Goal: Task Accomplishment & Management: Manage account settings

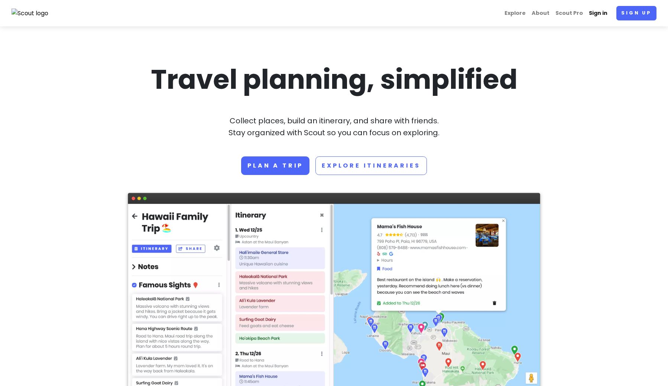
click at [611, 14] on link "Sign in" at bounding box center [598, 13] width 25 height 14
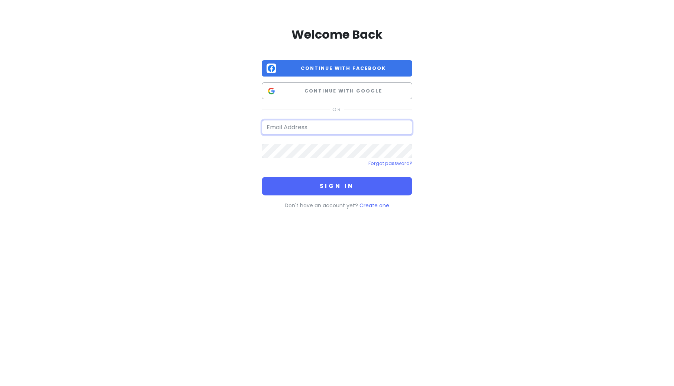
click at [309, 125] on input "email" at bounding box center [337, 127] width 150 height 15
type input "[EMAIL_ADDRESS][DOMAIN_NAME]"
click at [262, 177] on button "Sign in" at bounding box center [337, 186] width 150 height 19
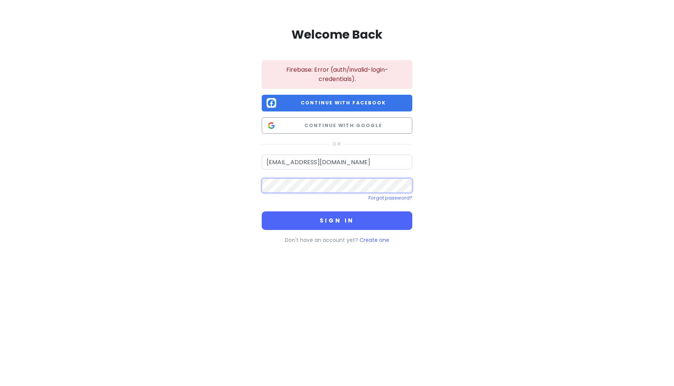
click at [262, 211] on button "Sign in" at bounding box center [337, 220] width 150 height 19
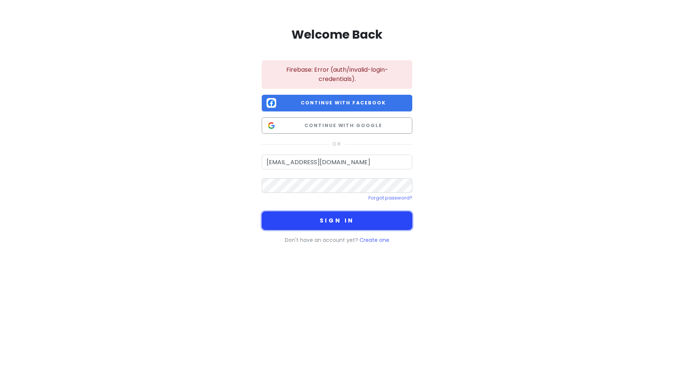
click at [334, 222] on button "Sign in" at bounding box center [337, 220] width 150 height 19
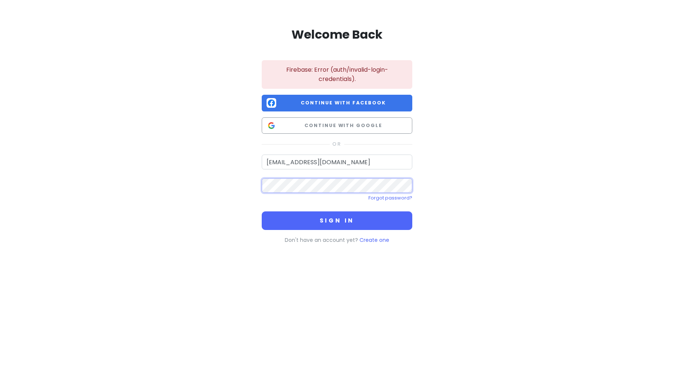
click at [262, 211] on button "Sign in" at bounding box center [337, 220] width 150 height 19
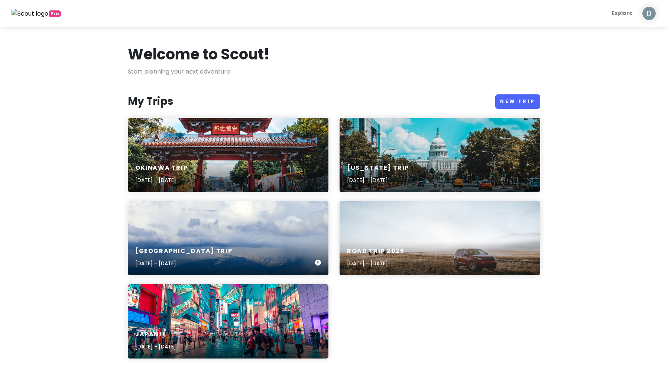
click at [233, 242] on div "[GEOGRAPHIC_DATA] Trip [DATE] - [DATE]" at bounding box center [228, 257] width 201 height 35
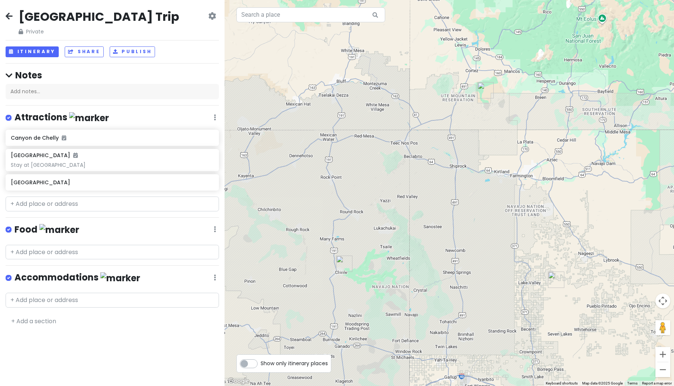
click at [11, 16] on icon at bounding box center [9, 16] width 7 height 6
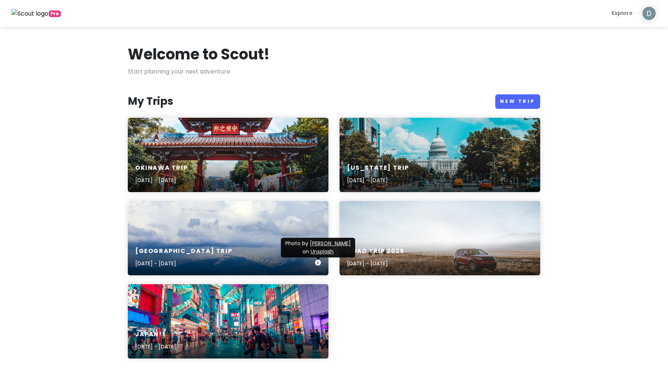
drag, startPoint x: 216, startPoint y: 235, endPoint x: 192, endPoint y: 237, distance: 23.9
click at [192, 237] on div "[GEOGRAPHIC_DATA] Trip [DATE] - [DATE]" at bounding box center [228, 238] width 201 height 74
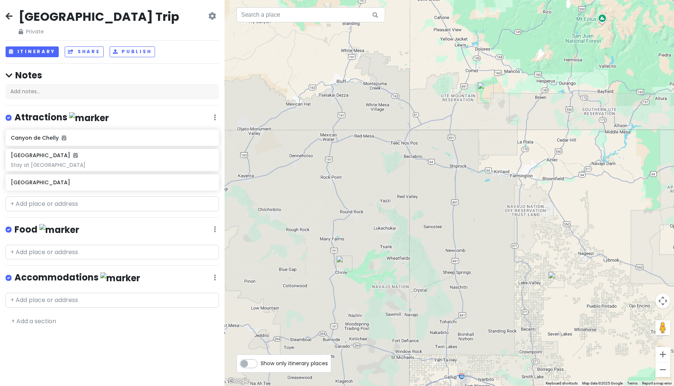
click at [211, 14] on icon at bounding box center [212, 16] width 8 height 6
click at [188, 75] on link "Delete Trip" at bounding box center [186, 74] width 71 height 18
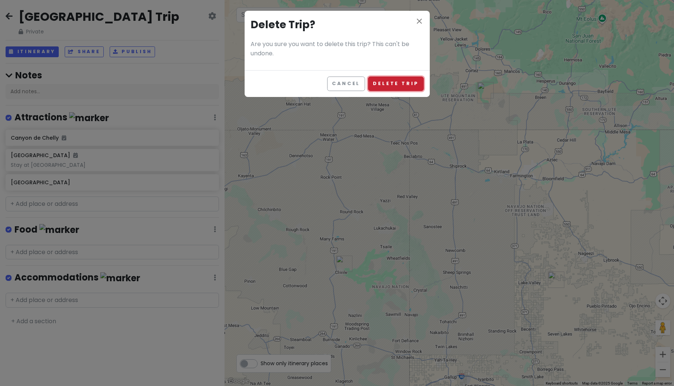
click at [392, 86] on button "Delete Trip" at bounding box center [395, 84] width 55 height 14
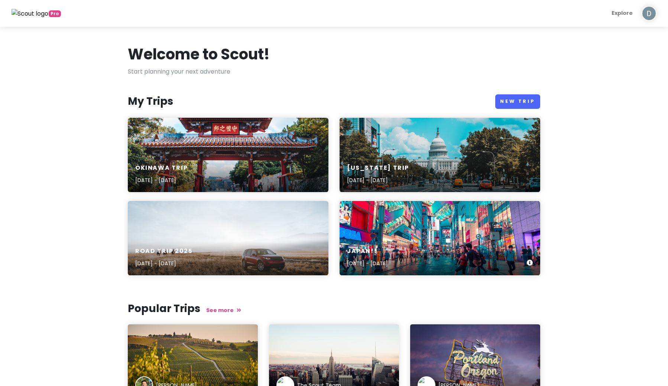
click at [418, 255] on div "JAPAN!! [DATE] - [DATE]" at bounding box center [440, 257] width 201 height 35
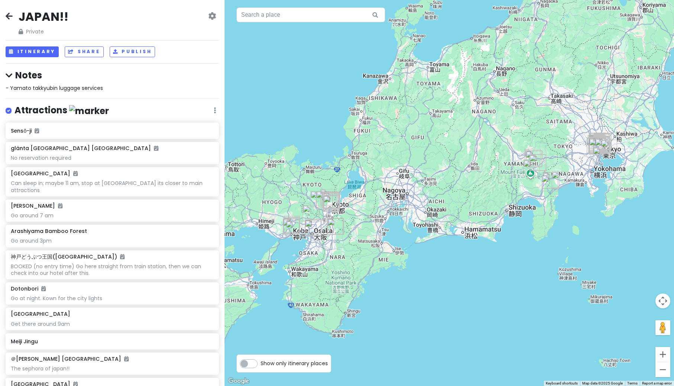
click at [11, 16] on icon at bounding box center [9, 16] width 7 height 6
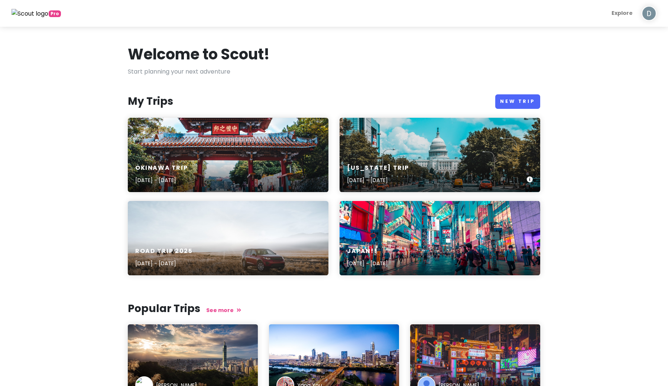
click at [411, 156] on div "[US_STATE] Trip [DATE] - [DATE]" at bounding box center [440, 155] width 201 height 74
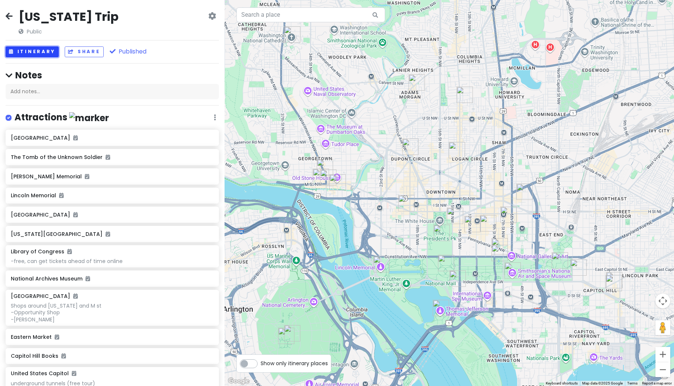
click at [20, 54] on button "Itinerary" at bounding box center [32, 51] width 53 height 11
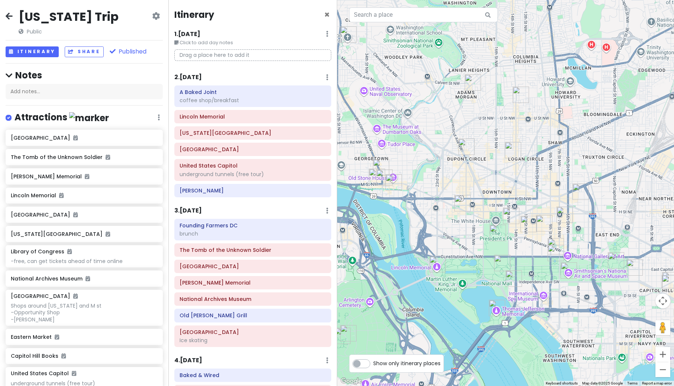
click at [7, 18] on icon at bounding box center [9, 16] width 7 height 6
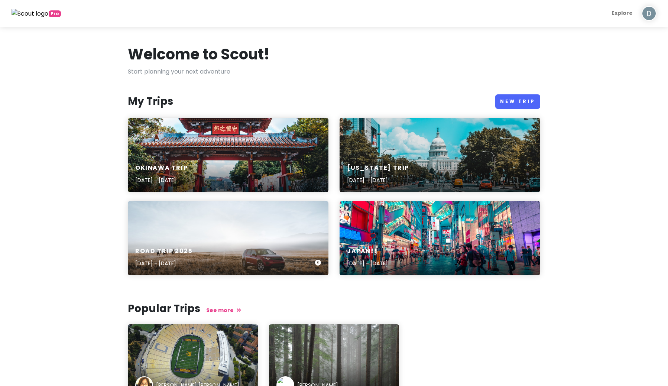
click at [247, 250] on div "Road Trip [DATE], 2025 - [DATE]" at bounding box center [228, 257] width 201 height 35
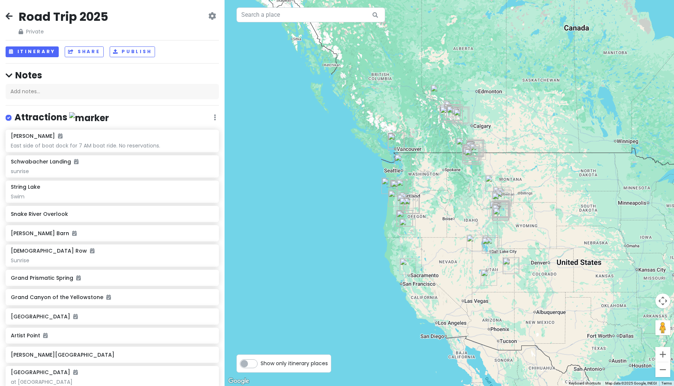
click at [11, 16] on icon at bounding box center [9, 16] width 7 height 6
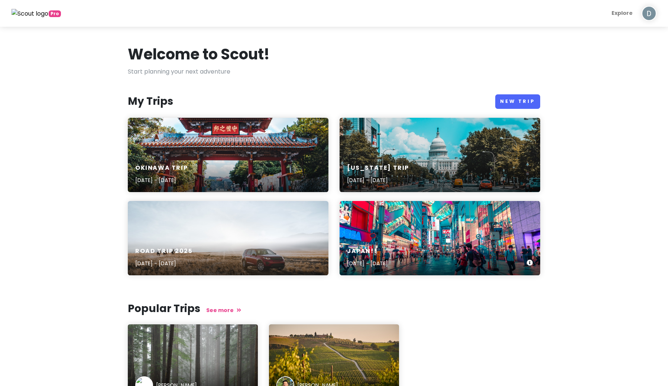
click at [405, 241] on div "JAPAN!! [DATE] - [DATE]" at bounding box center [440, 257] width 201 height 35
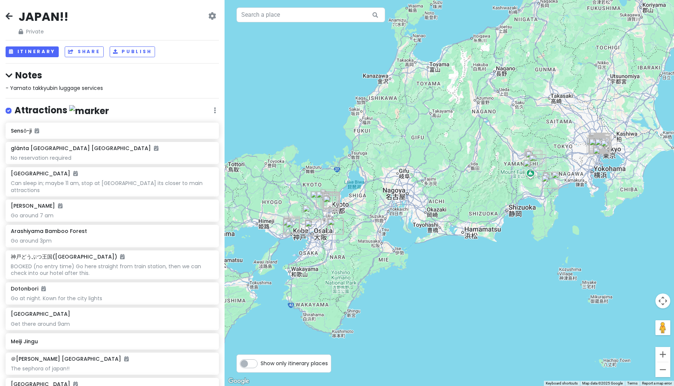
click at [9, 16] on icon at bounding box center [9, 16] width 7 height 6
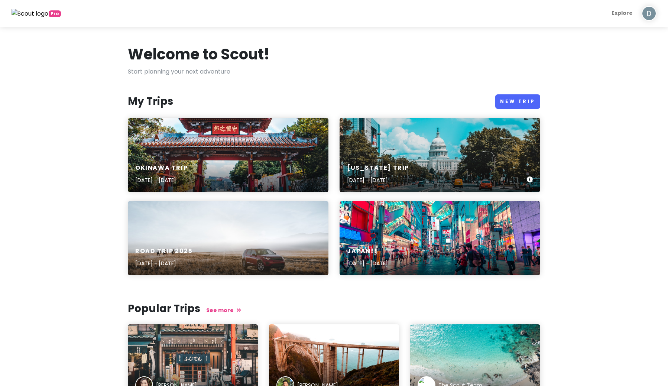
click at [392, 160] on div "[US_STATE] Trip [DATE] - [DATE]" at bounding box center [440, 174] width 201 height 35
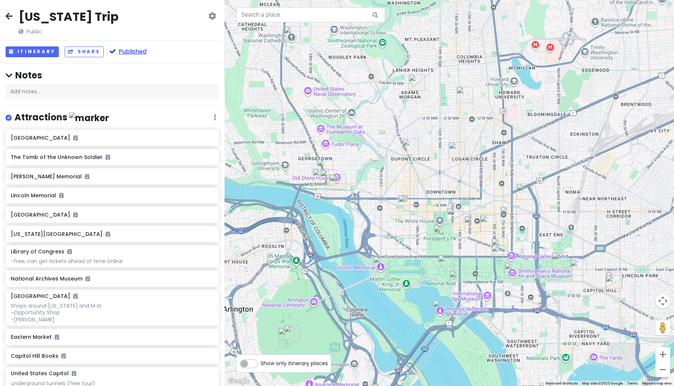
click at [125, 54] on button "Published" at bounding box center [128, 51] width 37 height 11
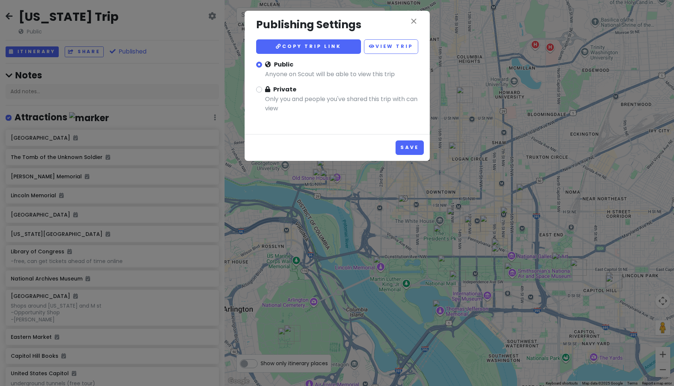
click at [265, 90] on label "Private Only you and people you've shared this trip with can view" at bounding box center [341, 102] width 153 height 35
click at [265, 90] on input "Private Only you and people you've shared this trip with can view" at bounding box center [267, 87] width 5 height 5
radio input "true"
click at [412, 142] on button "Save" at bounding box center [409, 147] width 28 height 14
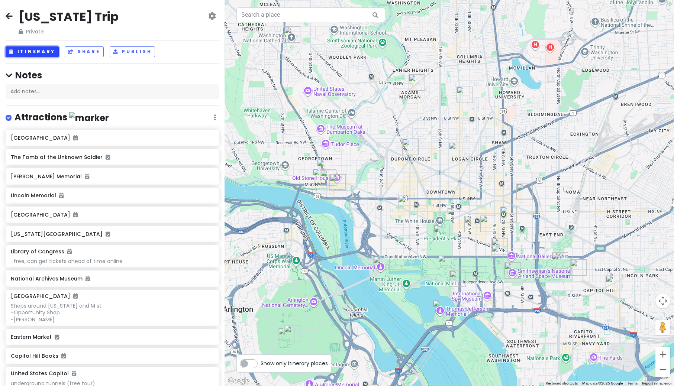
click at [36, 51] on button "Itinerary" at bounding box center [32, 51] width 53 height 11
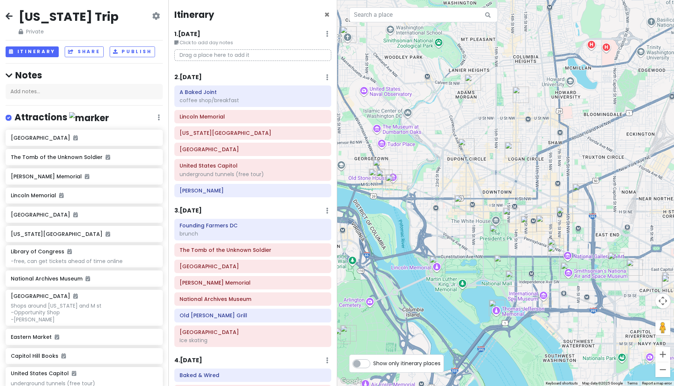
click at [186, 34] on h6 "1 . [DATE]" at bounding box center [187, 34] width 26 height 8
click at [212, 43] on small "Click to add day notes" at bounding box center [255, 42] width 151 height 7
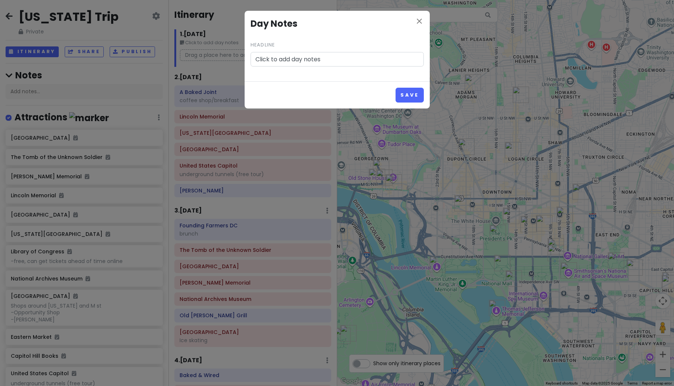
drag, startPoint x: 327, startPoint y: 61, endPoint x: 257, endPoint y: 65, distance: 70.4
click at [257, 65] on input "Click to add day notes" at bounding box center [336, 59] width 173 height 15
type input "Depart SFO 9:15AM - Arrive"
click at [408, 99] on button "Save" at bounding box center [409, 95] width 28 height 14
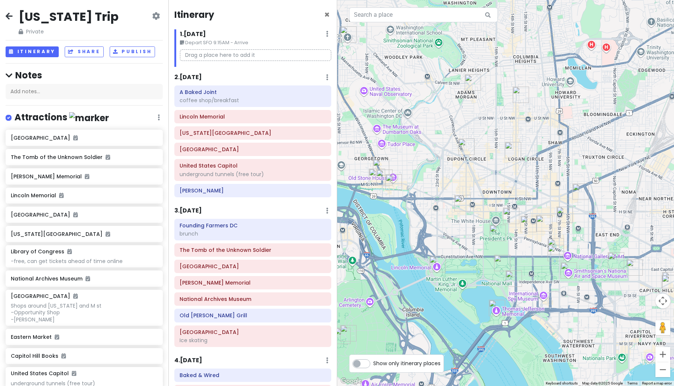
click at [244, 40] on small "Depart SFO 9:15AM - Arrive" at bounding box center [255, 42] width 151 height 7
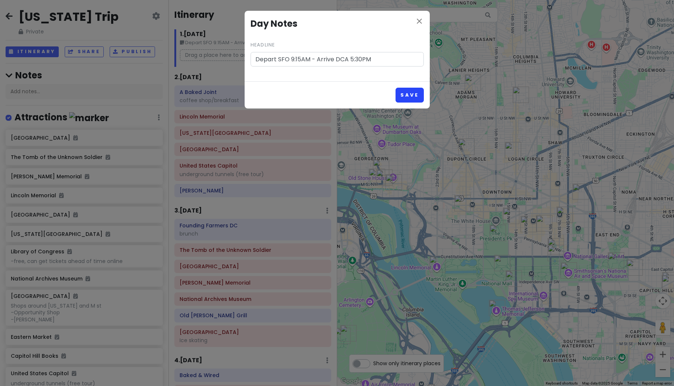
type input "Depart SFO 9:15AM - Arrive DCA 5:30PM"
click at [417, 96] on button "Save" at bounding box center [409, 95] width 28 height 14
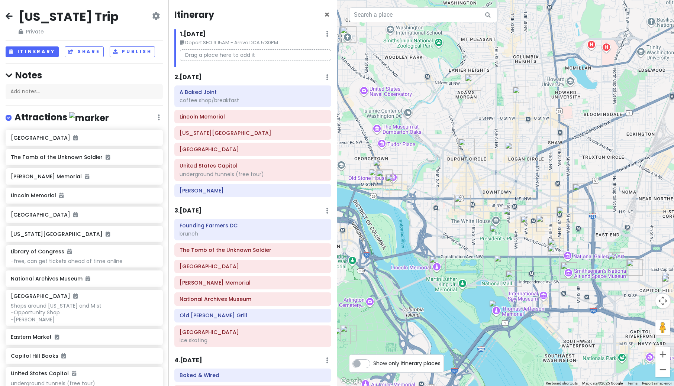
click at [203, 82] on div "2 . [DATE] Add Day Notes Delete Day" at bounding box center [252, 79] width 156 height 13
click at [202, 78] on h6 "2 . [DATE]" at bounding box center [187, 78] width 27 height 8
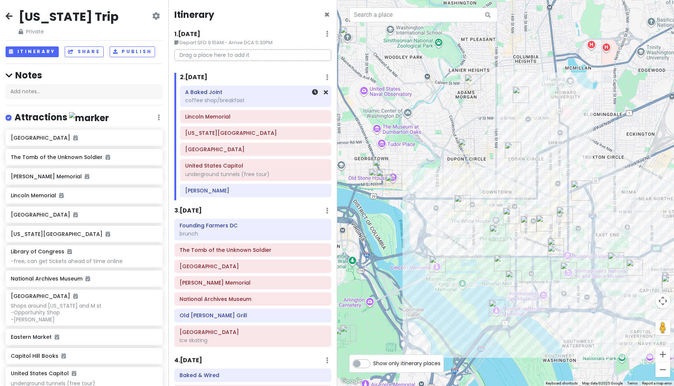
click at [254, 101] on div "coffee shop/breakfast" at bounding box center [255, 100] width 141 height 7
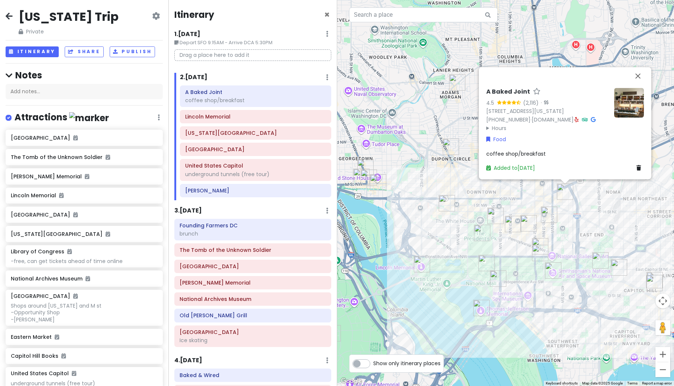
click at [634, 106] on img at bounding box center [629, 103] width 30 height 30
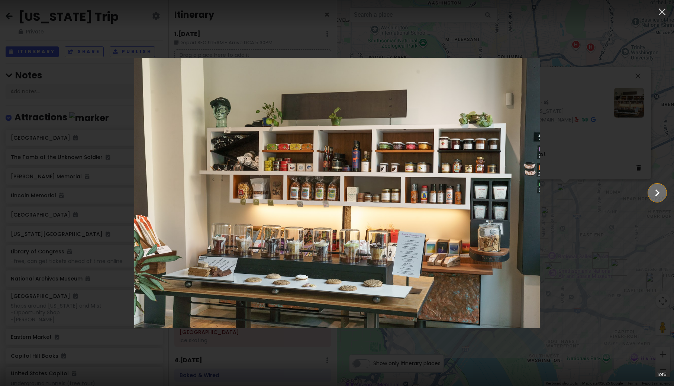
click at [661, 194] on icon "Show slide 2 of 5" at bounding box center [657, 193] width 14 height 18
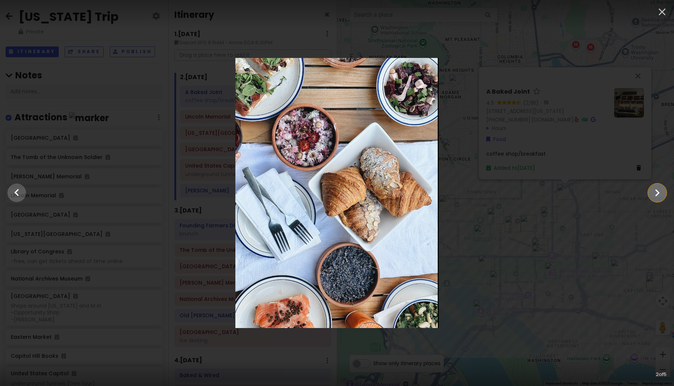
click at [661, 194] on icon "Show slide 3 of 5" at bounding box center [657, 193] width 14 height 18
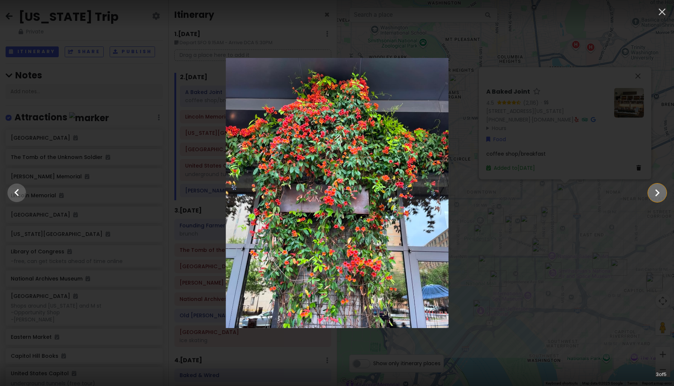
click at [661, 194] on icon "Show slide 4 of 5" at bounding box center [657, 193] width 14 height 18
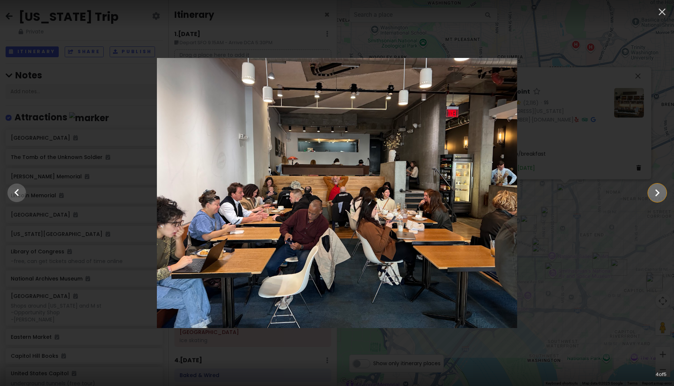
click at [661, 194] on icon "Show slide 5 of 5" at bounding box center [657, 193] width 14 height 18
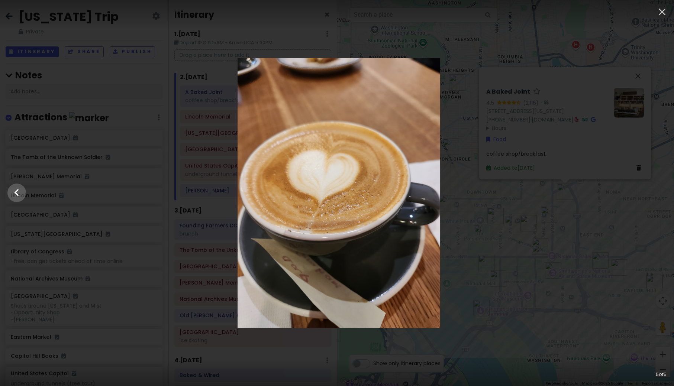
click at [661, 194] on div at bounding box center [339, 193] width 674 height 270
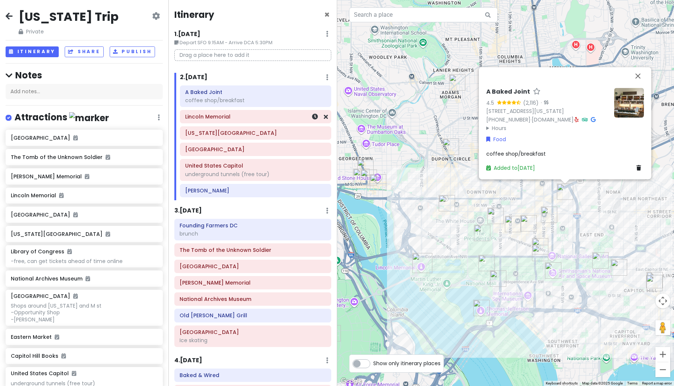
click at [230, 120] on h6 "Lincoln Memorial" at bounding box center [255, 116] width 141 height 7
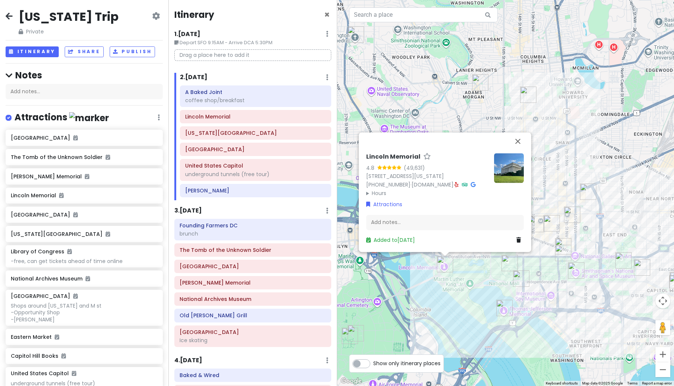
click at [507, 266] on img "Washington Monument" at bounding box center [509, 263] width 16 height 16
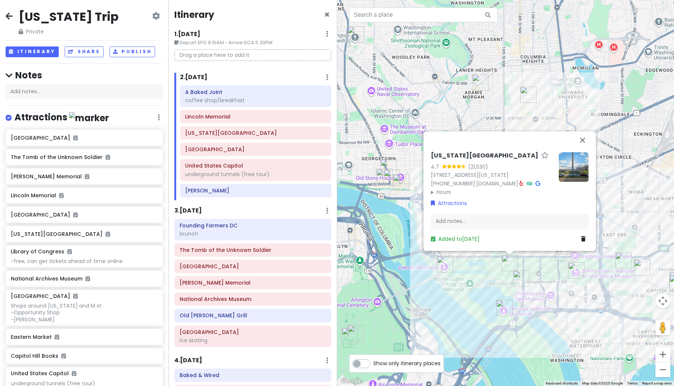
click at [577, 273] on img "Smithsonian National Air and Space Museum" at bounding box center [576, 270] width 16 height 16
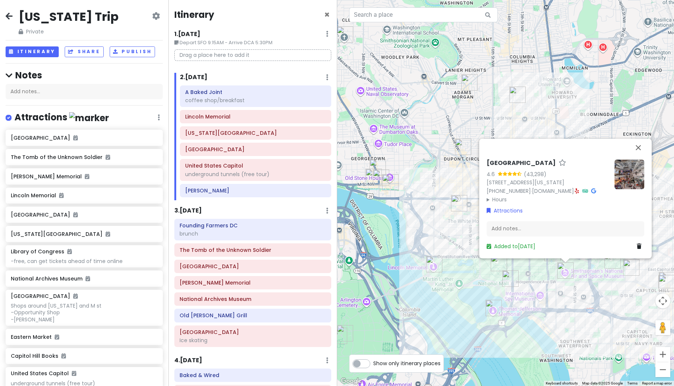
click at [605, 285] on div "[GEOGRAPHIC_DATA] 4.6 (43,298) [STREET_ADDRESS][US_STATE] [PHONE_NUMBER] · [DOM…" at bounding box center [505, 193] width 337 height 386
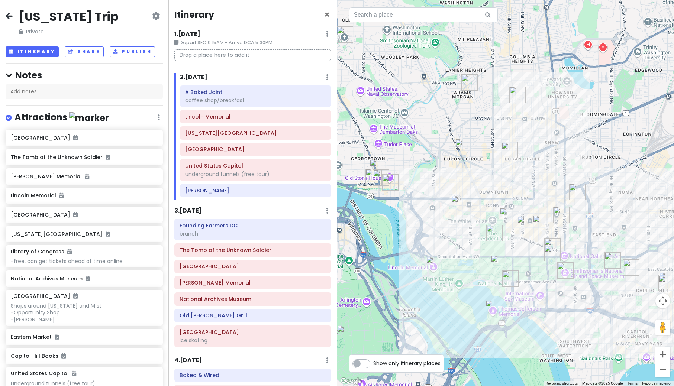
click at [612, 266] on img "United States Capitol" at bounding box center [612, 260] width 16 height 16
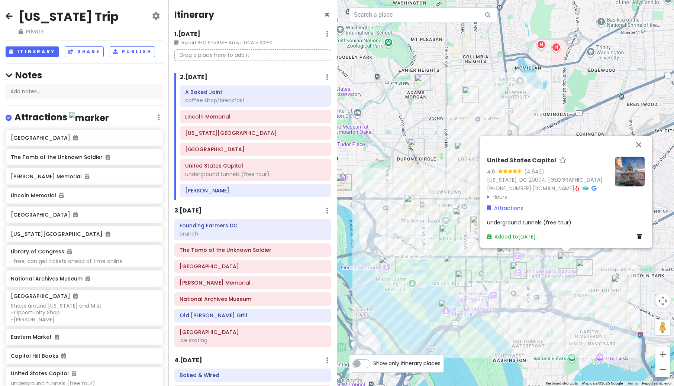
click at [632, 171] on img at bounding box center [630, 171] width 30 height 30
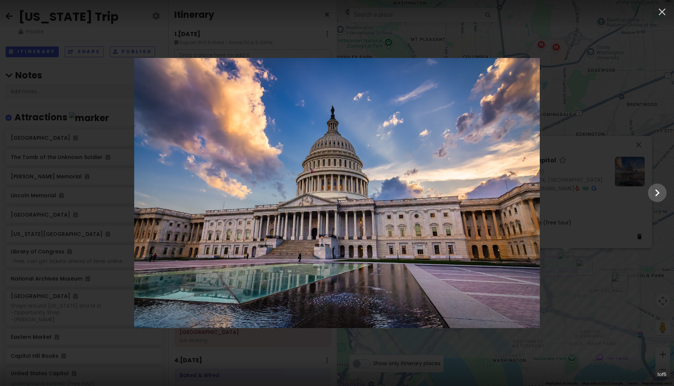
click at [649, 277] on div at bounding box center [337, 193] width 674 height 270
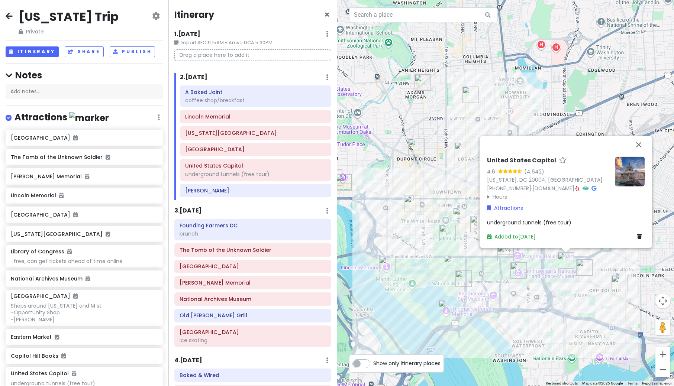
click at [531, 324] on div "United States Capitol 4.6 (4,642) [US_STATE], [GEOGRAPHIC_DATA] 20004, [GEOGRAP…" at bounding box center [505, 193] width 337 height 386
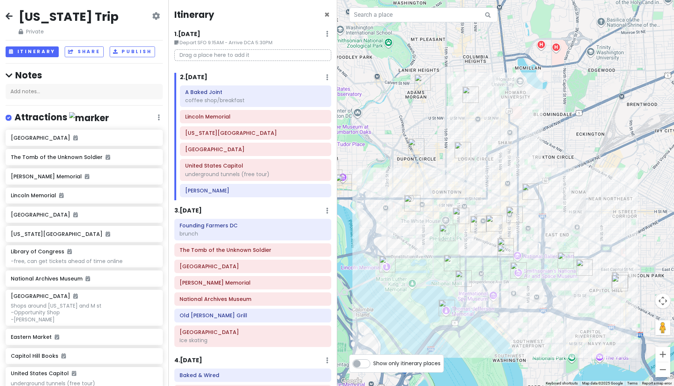
click at [460, 153] on img "Logan Tavern" at bounding box center [462, 150] width 16 height 16
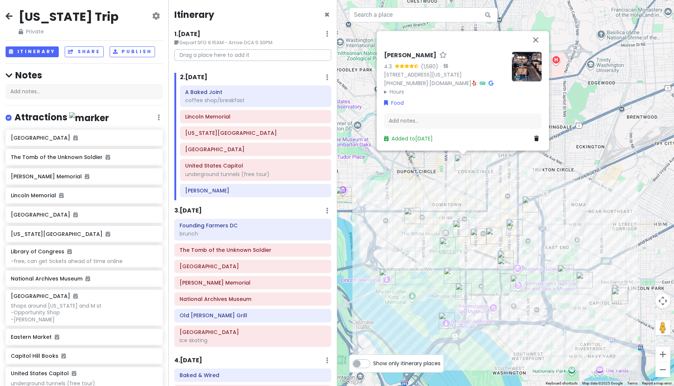
click at [522, 66] on img at bounding box center [527, 67] width 30 height 30
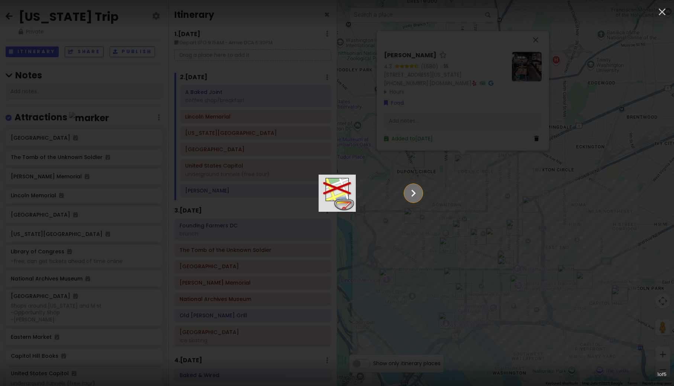
click at [420, 191] on icon "Show slide 2 of 5" at bounding box center [413, 193] width 14 height 18
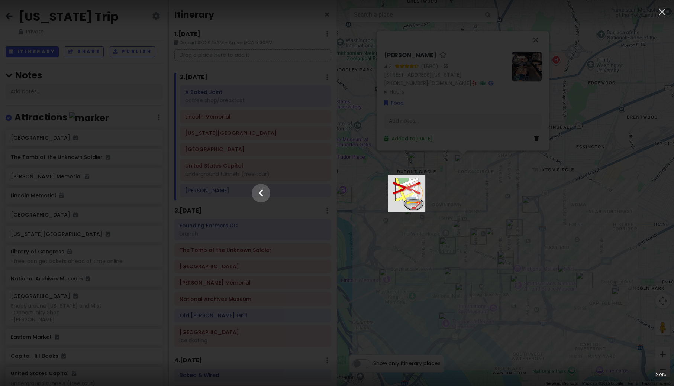
click at [420, 191] on icon "Show slide 3 of 5" at bounding box center [413, 193] width 14 height 18
click at [420, 191] on icon "Show slide 4 of 5" at bounding box center [413, 193] width 14 height 18
click at [420, 191] on icon "Show slide 5 of 5" at bounding box center [413, 193] width 14 height 18
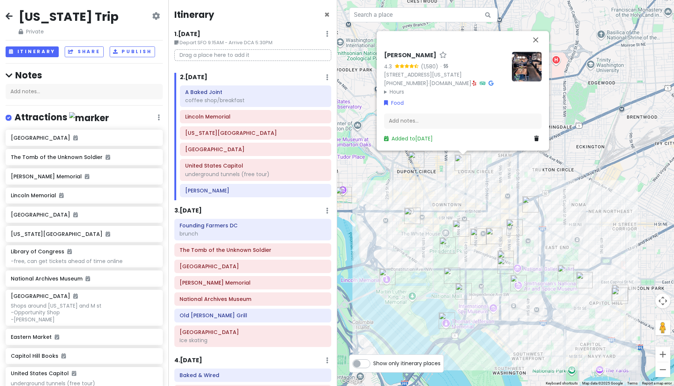
click at [202, 211] on h6 "3 . [DATE]" at bounding box center [187, 211] width 27 height 8
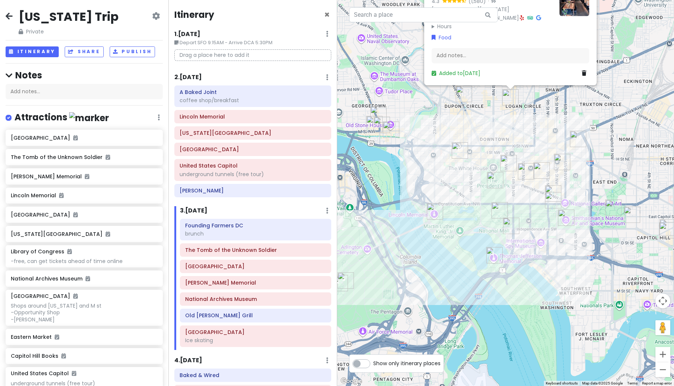
drag, startPoint x: 443, startPoint y: 294, endPoint x: 498, endPoint y: 221, distance: 91.3
click at [498, 221] on div "[PERSON_NAME] Tavern 4.3 (1,580) · [STREET_ADDRESS][US_STATE] [PHONE_NUMBER] · …" at bounding box center [505, 193] width 337 height 386
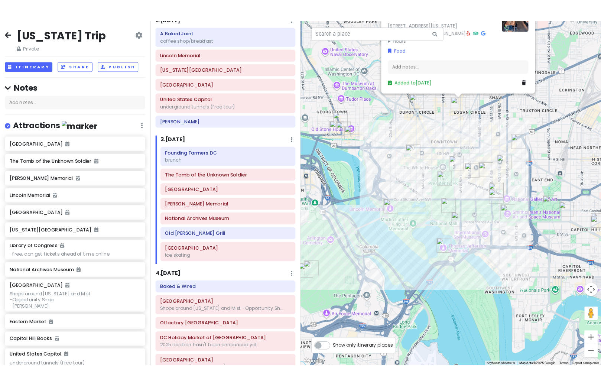
scroll to position [74, 0]
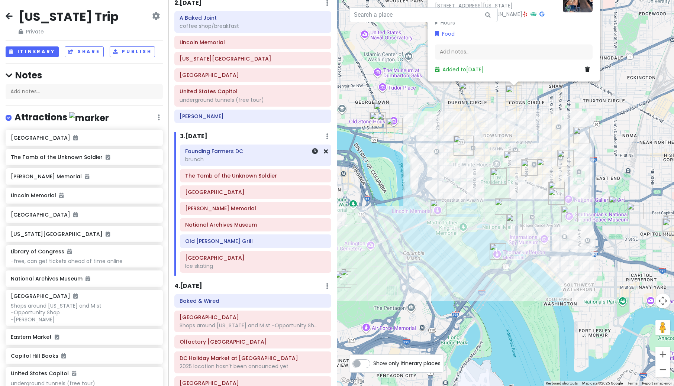
click at [213, 161] on div "brunch" at bounding box center [255, 159] width 141 height 7
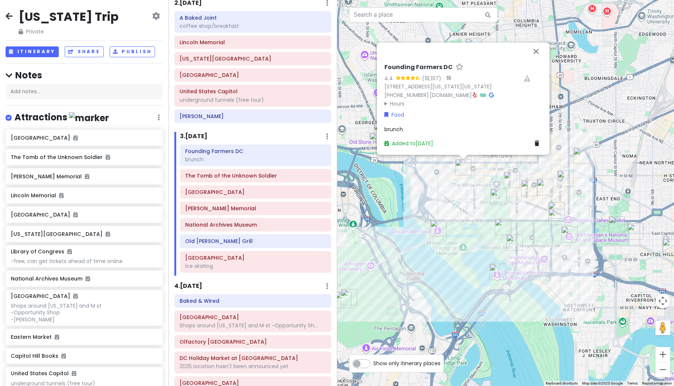
click at [528, 66] on img at bounding box center [527, 78] width 30 height 30
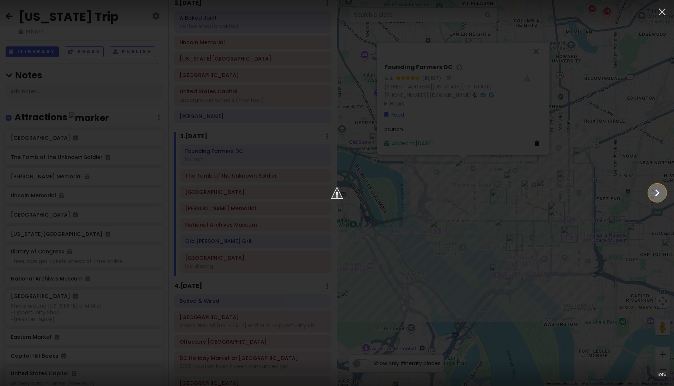
click at [651, 196] on icon "Show slide 2 of 5" at bounding box center [657, 193] width 14 height 18
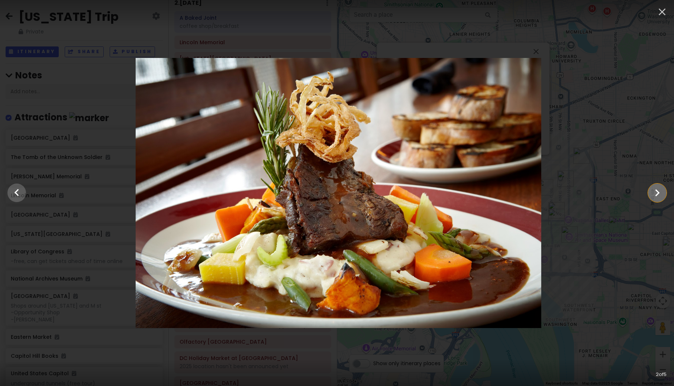
click at [651, 196] on icon "Show slide 3 of 5" at bounding box center [657, 193] width 14 height 18
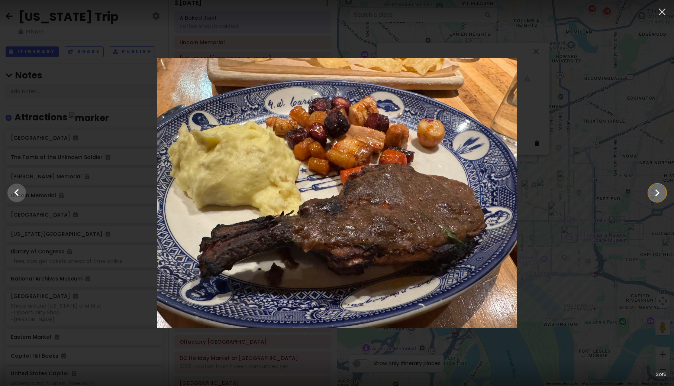
click at [651, 196] on icon "Show slide 4 of 5" at bounding box center [657, 193] width 14 height 18
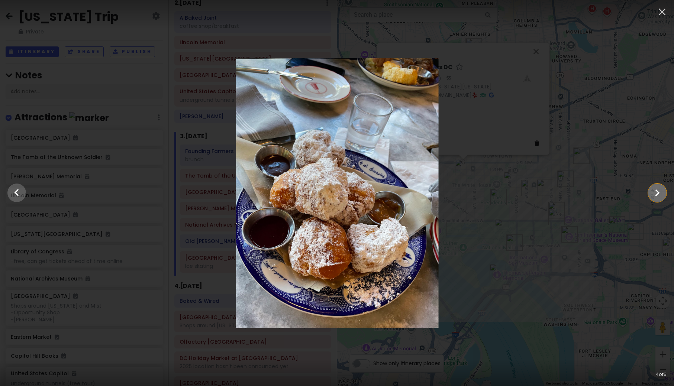
click at [651, 196] on icon "Show slide 5 of 5" at bounding box center [657, 193] width 14 height 18
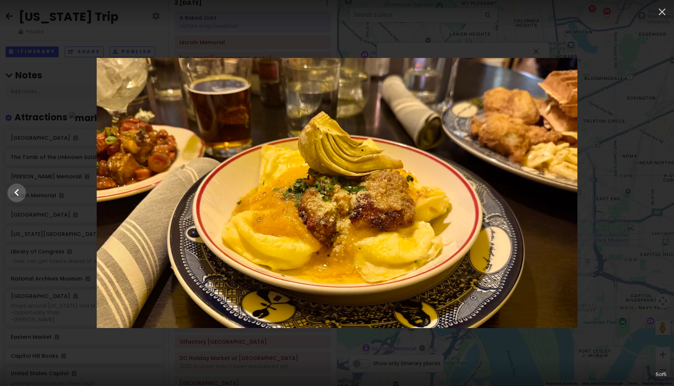
click at [651, 196] on div at bounding box center [337, 193] width 674 height 270
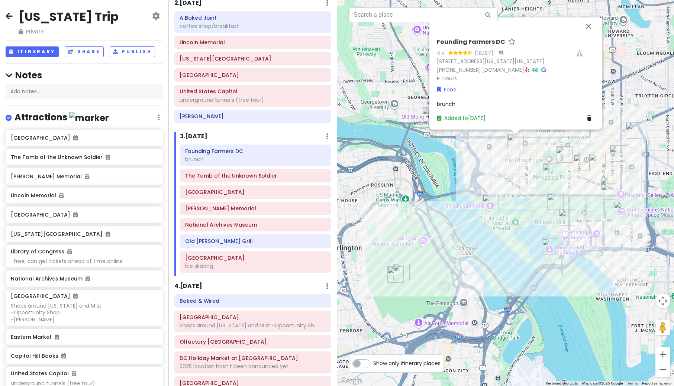
drag, startPoint x: 447, startPoint y: 255, endPoint x: 505, endPoint y: 227, distance: 63.8
click at [505, 227] on div "Founding Farmers DC 4.4 (18,197) · [STREET_ADDRESS][US_STATE][US_STATE] [PHONE_…" at bounding box center [505, 193] width 337 height 386
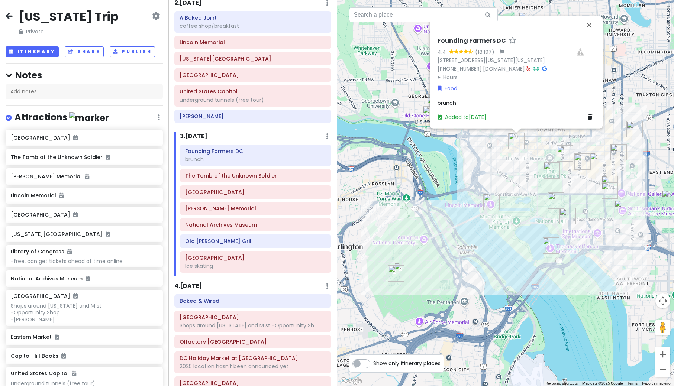
click at [395, 274] on img "The Tomb of the Unknown Soldier" at bounding box center [396, 273] width 16 height 16
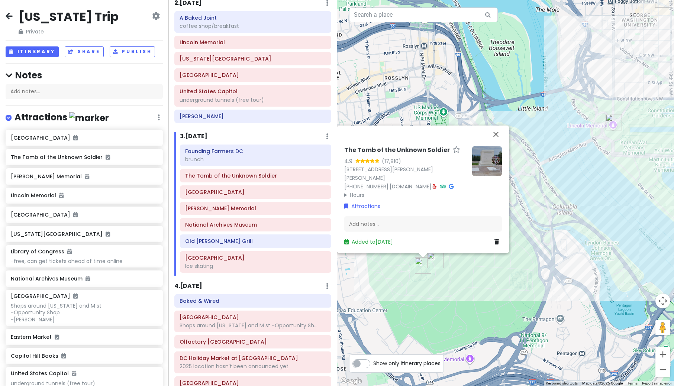
click at [434, 262] on img "Arlington National Cemetery" at bounding box center [435, 260] width 16 height 16
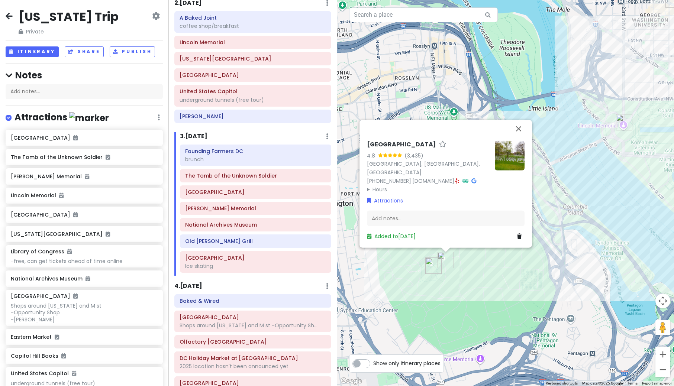
click at [477, 288] on div "[GEOGRAPHIC_DATA] 4.8 (3,435) [GEOGRAPHIC_DATA], [GEOGRAPHIC_DATA], [GEOGRAPHIC…" at bounding box center [505, 193] width 337 height 386
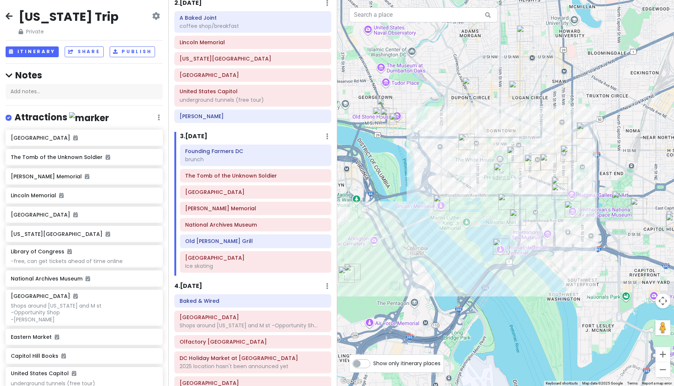
drag, startPoint x: 600, startPoint y: 264, endPoint x: 456, endPoint y: 276, distance: 145.4
click at [456, 276] on div at bounding box center [505, 193] width 337 height 386
click at [498, 247] on img "Thomas Jefferson Memorial" at bounding box center [501, 247] width 16 height 16
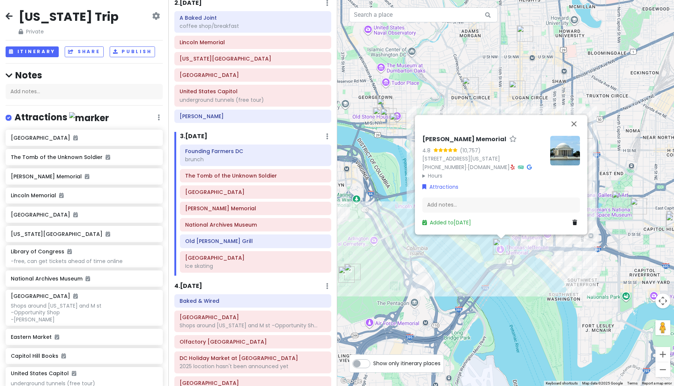
click at [564, 161] on img at bounding box center [565, 151] width 30 height 30
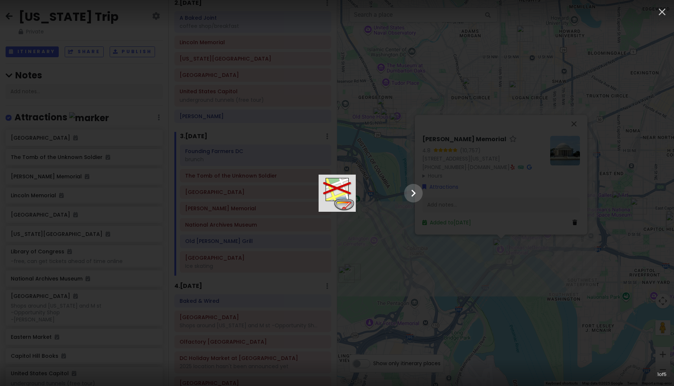
click at [430, 212] on div at bounding box center [337, 193] width 186 height 37
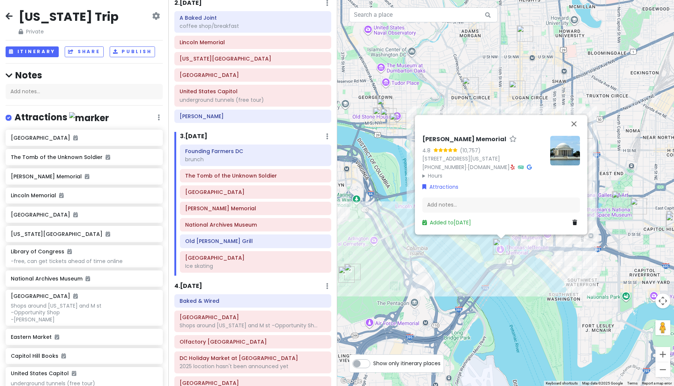
click at [528, 282] on div "[PERSON_NAME] Memorial 4.8 (10,757) [STREET_ADDRESS][US_STATE] [PHONE_NUMBER] ·…" at bounding box center [505, 193] width 337 height 386
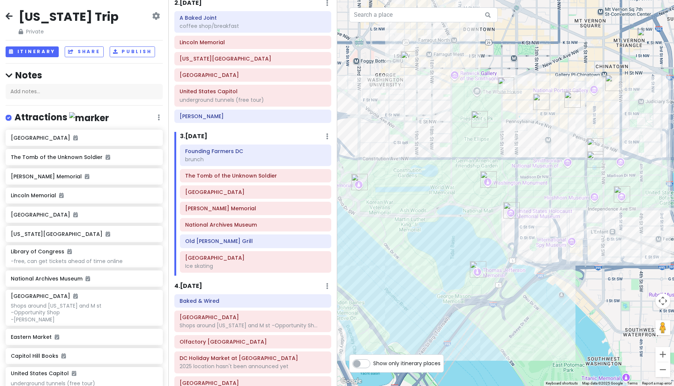
click at [510, 210] on img "United States Holocaust Memorial Museum" at bounding box center [511, 210] width 16 height 16
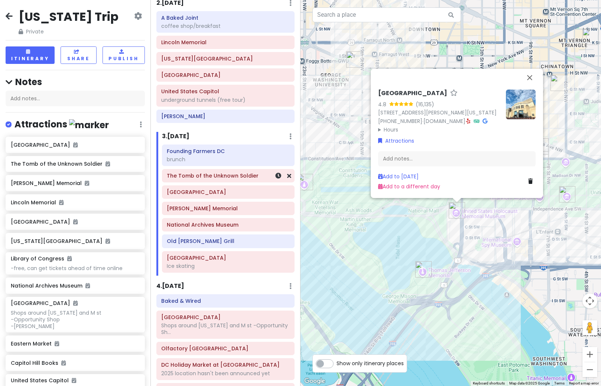
click at [221, 177] on h6 "The Tomb of the Unknown Soldier" at bounding box center [228, 175] width 123 height 7
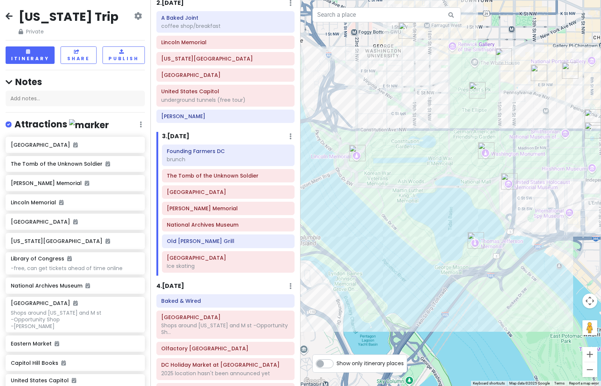
drag, startPoint x: 557, startPoint y: 208, endPoint x: 313, endPoint y: 179, distance: 245.9
click at [313, 179] on div "The Tomb of the Unknown Soldier 4.9 (17,810) [STREET_ADDRESS][PERSON_NAME][PERS…" at bounding box center [451, 193] width 301 height 386
click at [507, 184] on img "United States Holocaust Memorial Museum" at bounding box center [509, 181] width 16 height 16
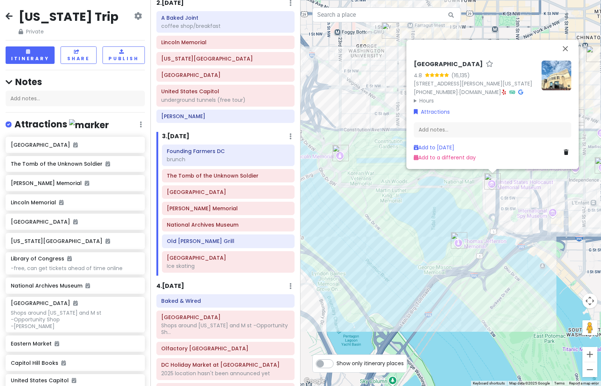
click at [561, 67] on img at bounding box center [557, 76] width 30 height 30
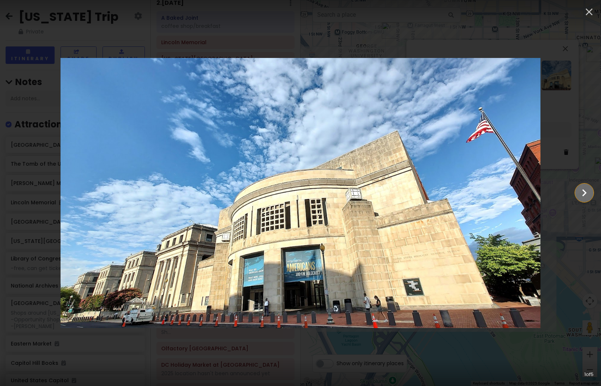
click at [582, 196] on icon "Show slide 2 of 5" at bounding box center [584, 193] width 14 height 18
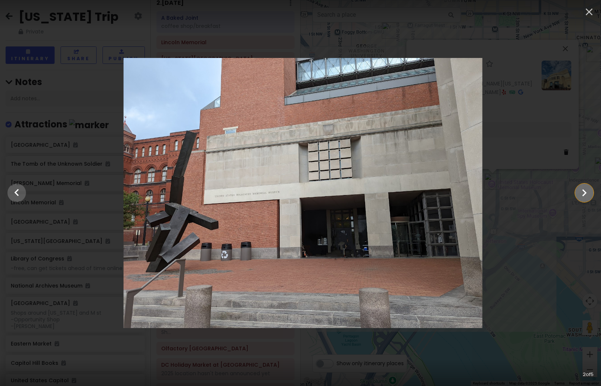
click at [582, 196] on icon "Show slide 3 of 5" at bounding box center [584, 193] width 14 height 18
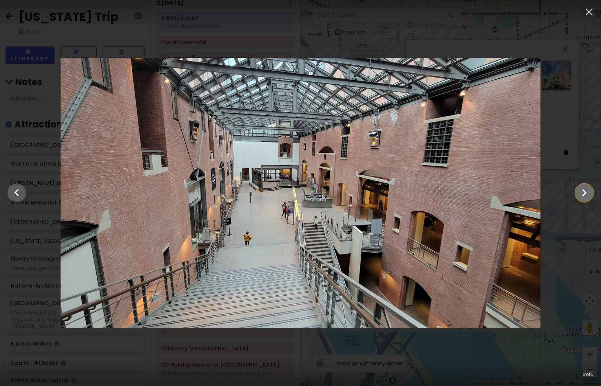
click at [582, 196] on icon "Show slide 4 of 5" at bounding box center [584, 193] width 14 height 18
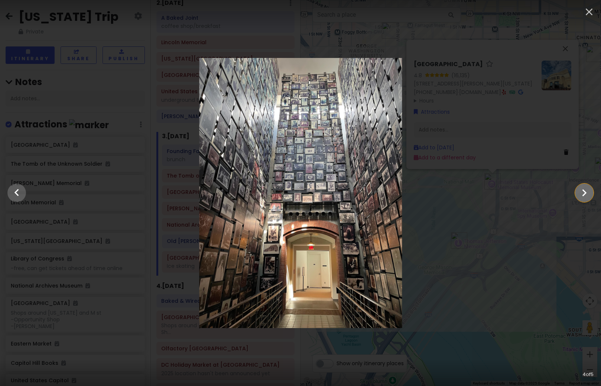
click at [582, 196] on icon "Show slide 5 of 5" at bounding box center [584, 193] width 14 height 18
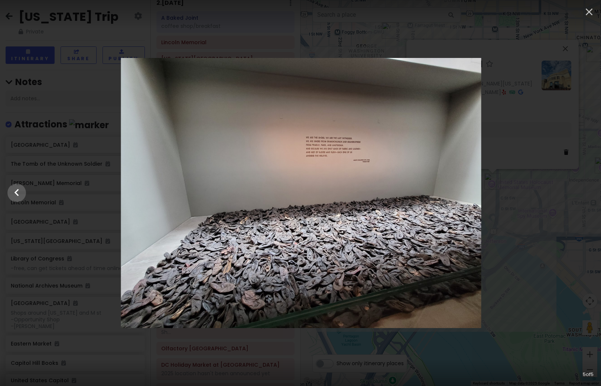
click at [582, 196] on div at bounding box center [300, 193] width 601 height 270
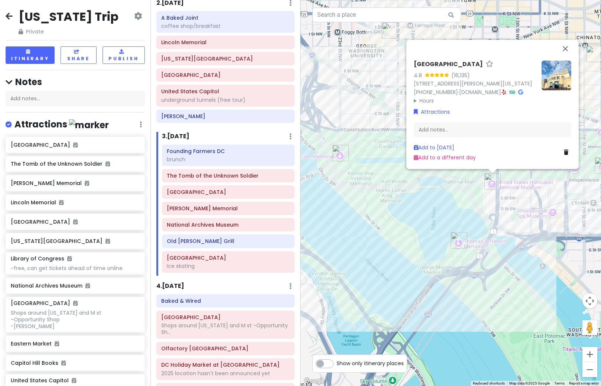
click at [566, 153] on icon at bounding box center [566, 152] width 4 height 5
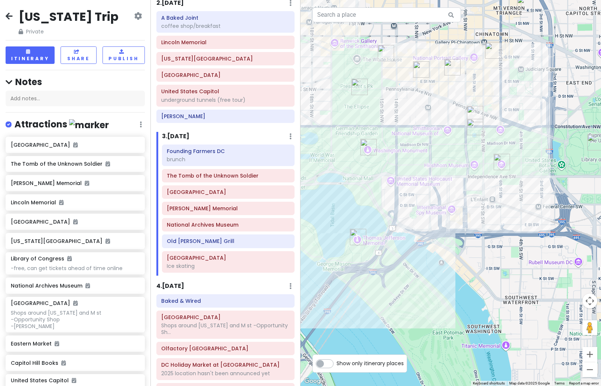
drag, startPoint x: 559, startPoint y: 225, endPoint x: 451, endPoint y: 223, distance: 107.8
click at [451, 223] on div at bounding box center [451, 193] width 301 height 386
click at [474, 113] on img "National Archives Museum" at bounding box center [475, 114] width 16 height 16
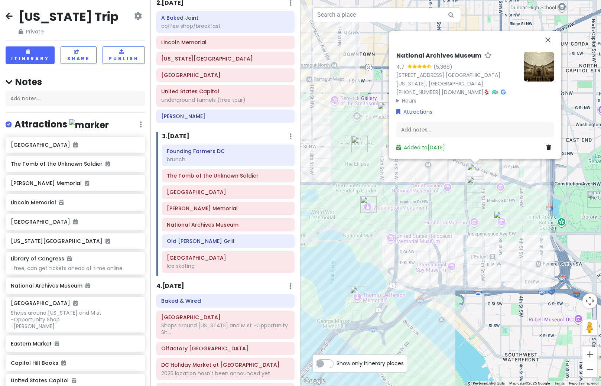
click at [402, 194] on div "National Archives Museum 4.7 (5,368) [STREET_ADDRESS] [GEOGRAPHIC_DATA][US_STAT…" at bounding box center [451, 193] width 301 height 386
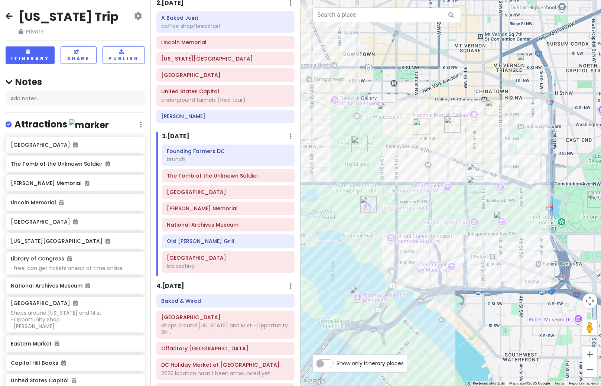
click at [386, 112] on img "Old Ebbitt Grill" at bounding box center [386, 110] width 16 height 16
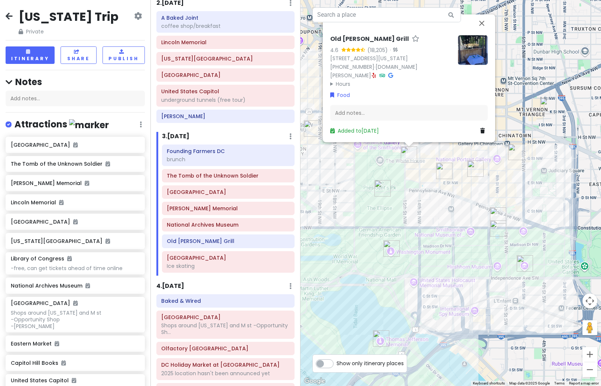
click at [478, 62] on img at bounding box center [473, 50] width 30 height 30
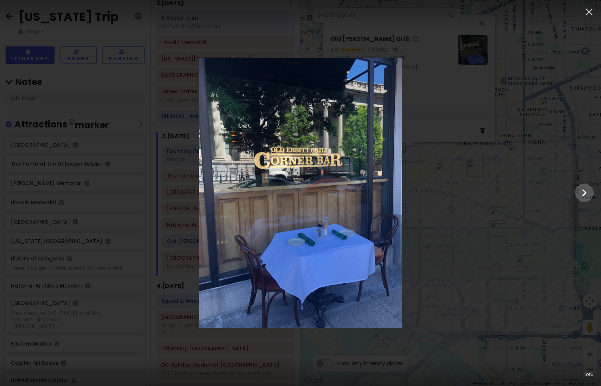
click at [508, 244] on div at bounding box center [300, 193] width 601 height 270
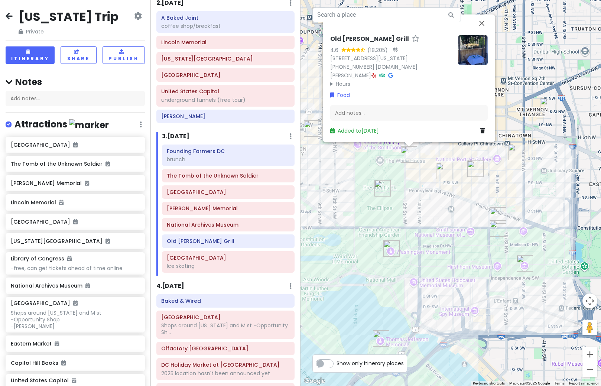
click at [497, 214] on img "National Archives Museum" at bounding box center [498, 215] width 16 height 16
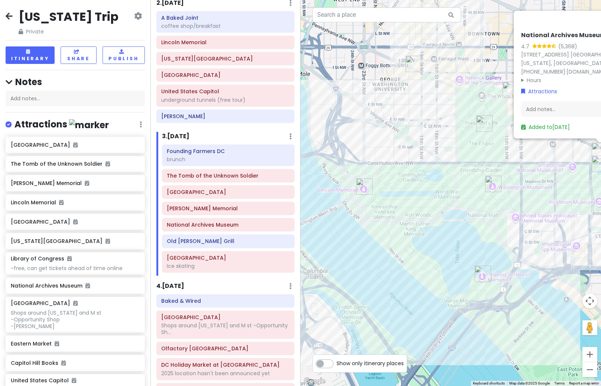
drag, startPoint x: 396, startPoint y: 274, endPoint x: 505, endPoint y: 208, distance: 127.9
click at [505, 208] on div "National Archives Museum 4.7 (5,368) [STREET_ADDRESS] [GEOGRAPHIC_DATA][US_STAT…" at bounding box center [451, 193] width 301 height 386
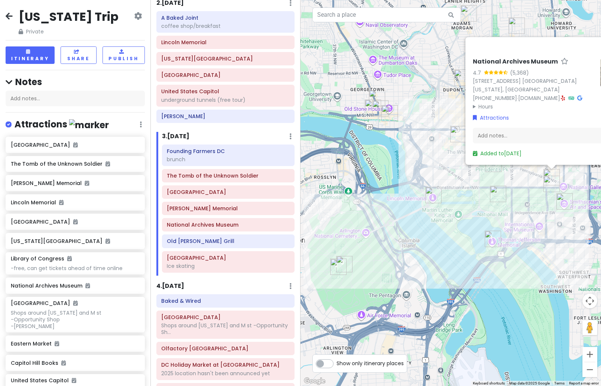
click at [491, 243] on img "Thomas Jefferson Memorial" at bounding box center [493, 239] width 16 height 16
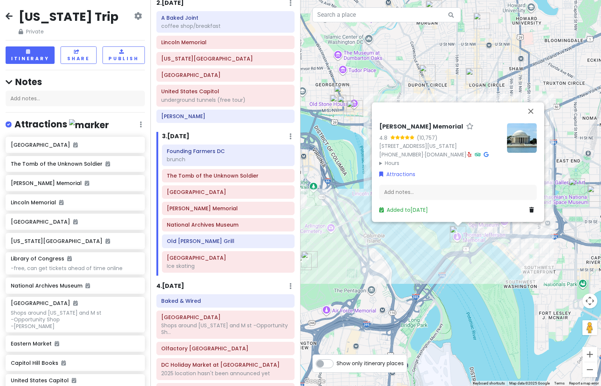
drag, startPoint x: 528, startPoint y: 294, endPoint x: 492, endPoint y: 289, distance: 35.6
click at [492, 289] on div "[PERSON_NAME] Memorial 4.8 (10,757) [STREET_ADDRESS][US_STATE] [PHONE_NUMBER] ·…" at bounding box center [451, 193] width 301 height 386
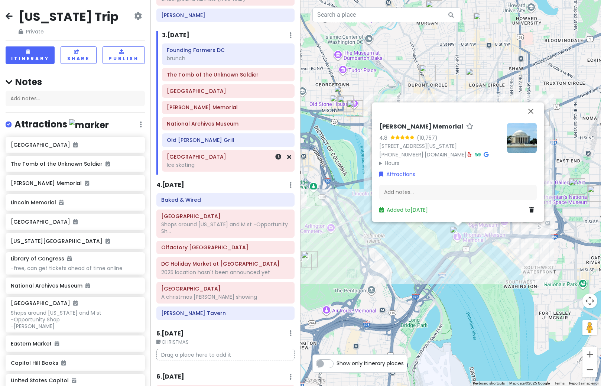
scroll to position [186, 0]
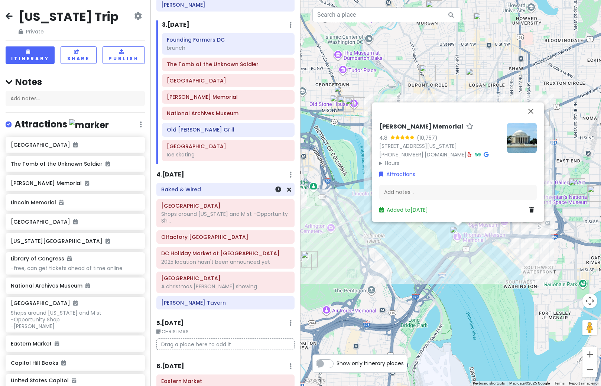
click at [203, 193] on div "Baked & Wired" at bounding box center [225, 189] width 128 height 10
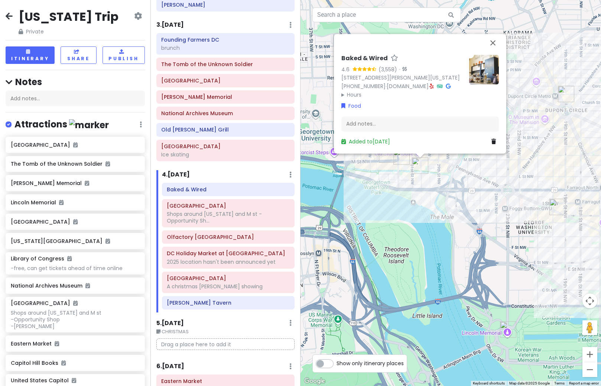
click at [401, 172] on div "Baked & Wired 4.6 (3,558) · [STREET_ADDRESS][PERSON_NAME][US_STATE] [PHONE_NUMB…" at bounding box center [451, 193] width 301 height 386
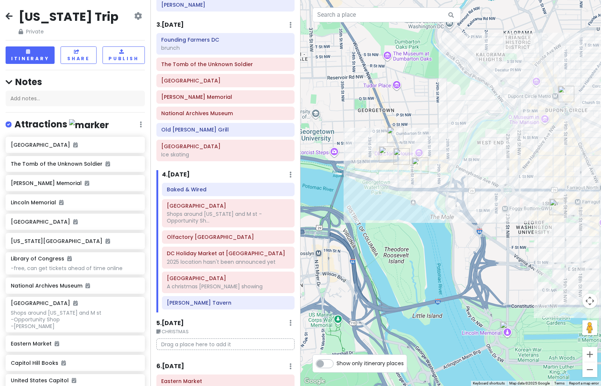
click at [397, 157] on img "Georgetown" at bounding box center [402, 156] width 16 height 16
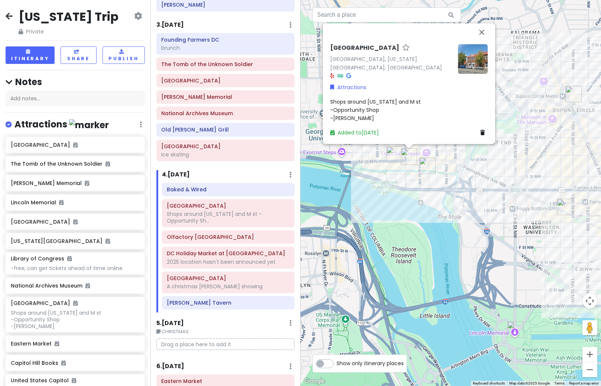
click at [385, 180] on div "[GEOGRAPHIC_DATA][US_STATE], [GEOGRAPHIC_DATA] Attractions Shops around [US_STA…" at bounding box center [451, 193] width 301 height 386
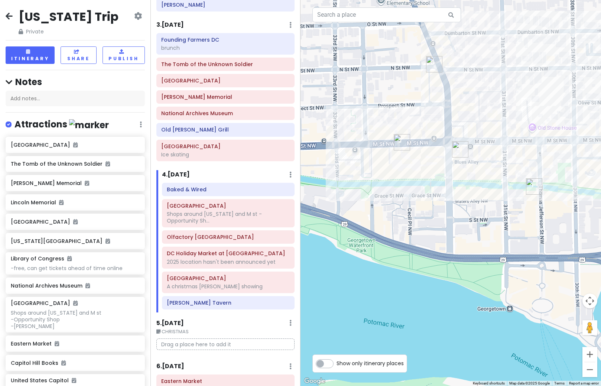
click at [401, 148] on img "Olfactory NYC" at bounding box center [402, 142] width 16 height 16
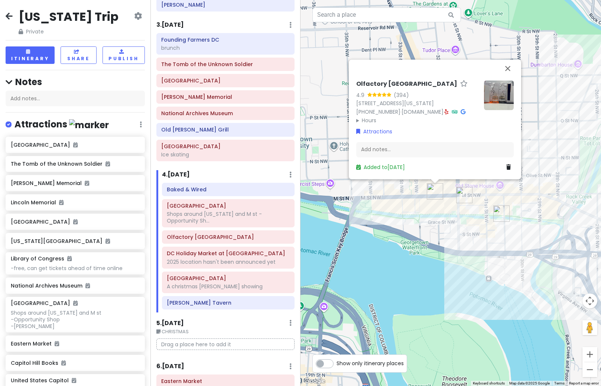
click at [500, 96] on img at bounding box center [499, 95] width 30 height 30
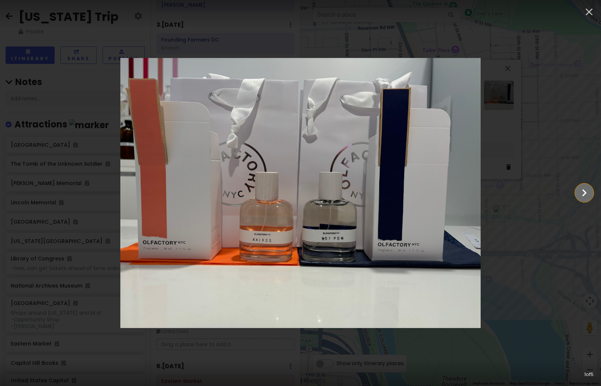
click at [580, 196] on icon "Show slide 2 of 5" at bounding box center [584, 193] width 14 height 18
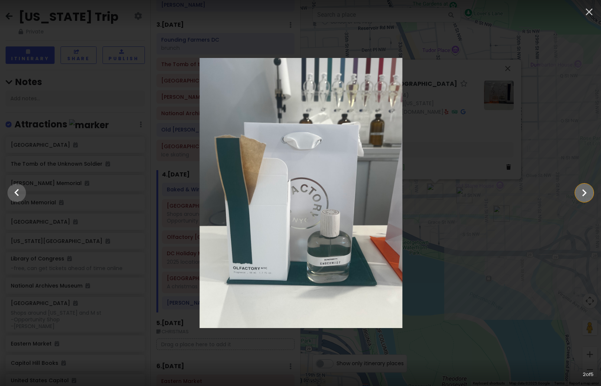
click at [580, 196] on icon "Show slide 3 of 5" at bounding box center [584, 193] width 14 height 18
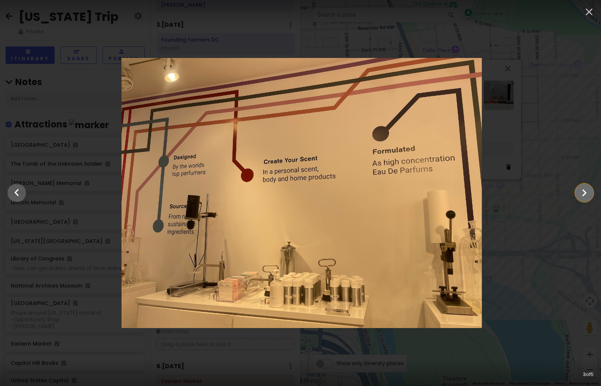
click at [580, 196] on icon "Show slide 4 of 5" at bounding box center [584, 193] width 14 height 18
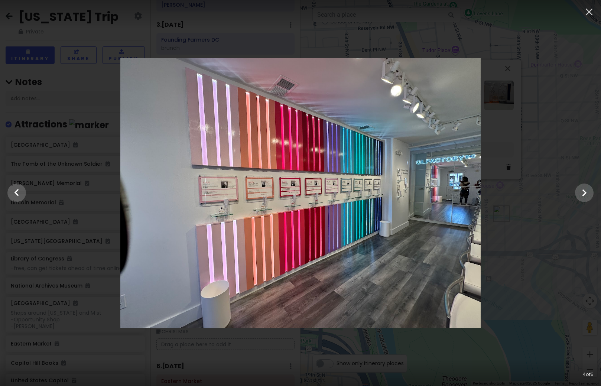
click at [547, 213] on div at bounding box center [300, 193] width 601 height 270
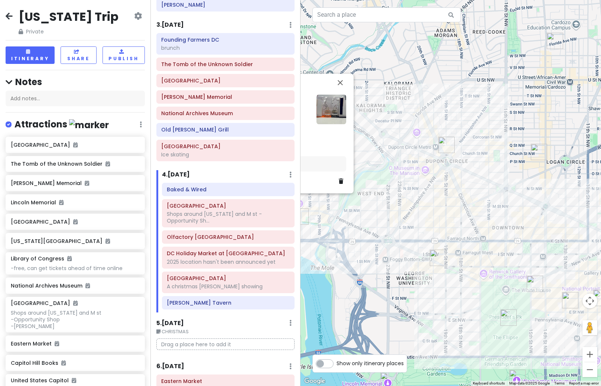
drag, startPoint x: 540, startPoint y: 204, endPoint x: 312, endPoint y: 213, distance: 227.9
click at [312, 213] on div "Olfactory [GEOGRAPHIC_DATA] 4.9 (394) [STREET_ADDRESS][US_STATE] [PHONE_NUMBER]…" at bounding box center [451, 193] width 301 height 386
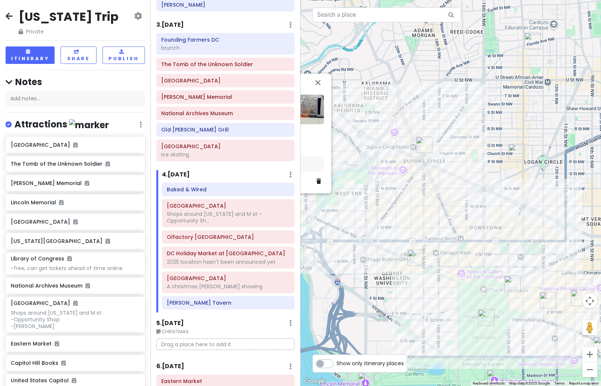
click at [421, 146] on img "DC Holiday Market at Dupont Circle" at bounding box center [424, 145] width 16 height 16
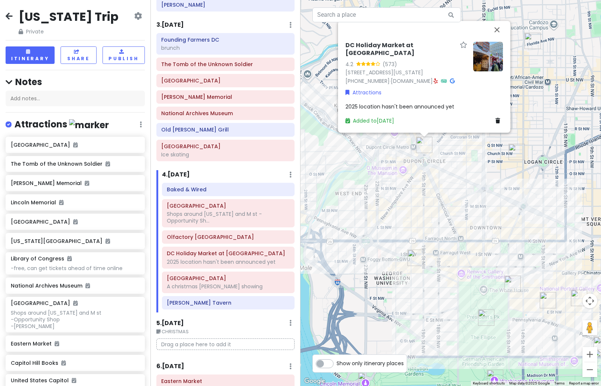
click at [492, 70] on img at bounding box center [488, 57] width 30 height 30
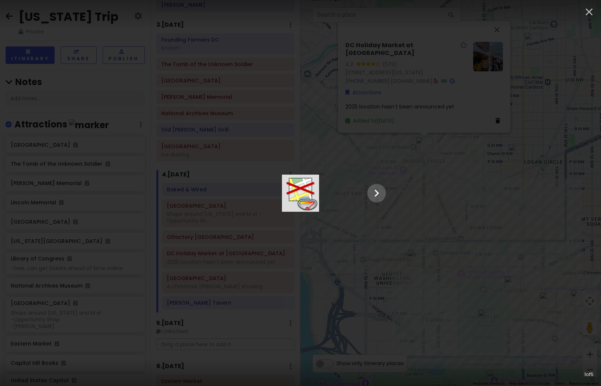
click at [394, 175] on div at bounding box center [301, 193] width 186 height 37
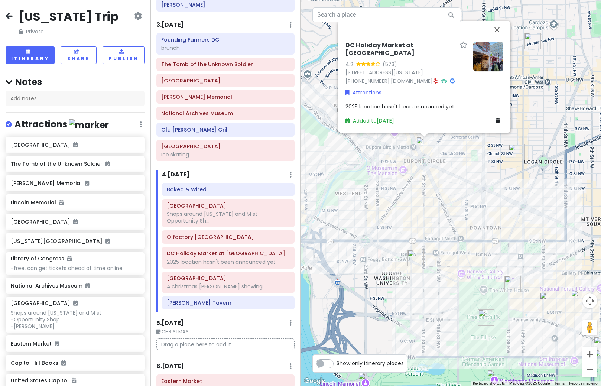
click at [574, 302] on img "Ford's Theatre" at bounding box center [579, 298] width 16 height 16
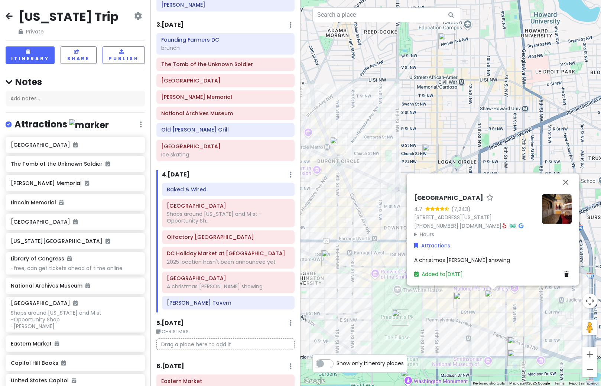
click at [553, 205] on img at bounding box center [557, 209] width 30 height 30
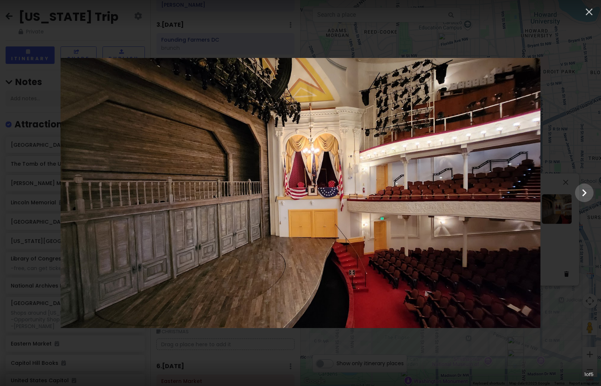
click at [578, 159] on div at bounding box center [300, 193] width 601 height 270
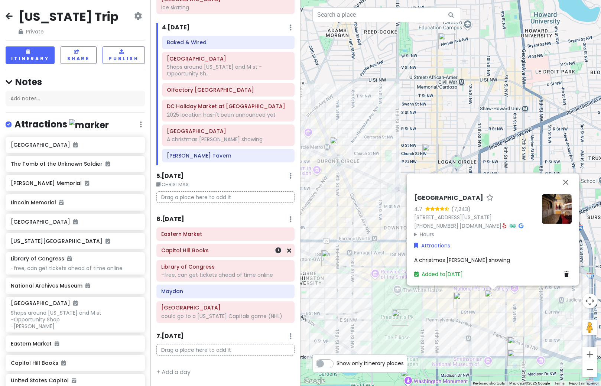
scroll to position [340, 0]
click at [201, 232] on div "Eastern Market" at bounding box center [225, 234] width 128 height 10
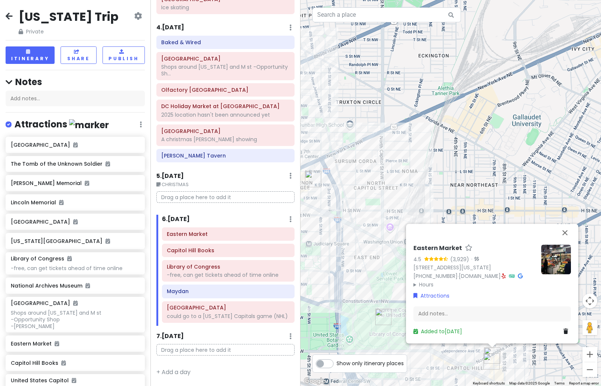
click at [547, 253] on img at bounding box center [556, 260] width 30 height 30
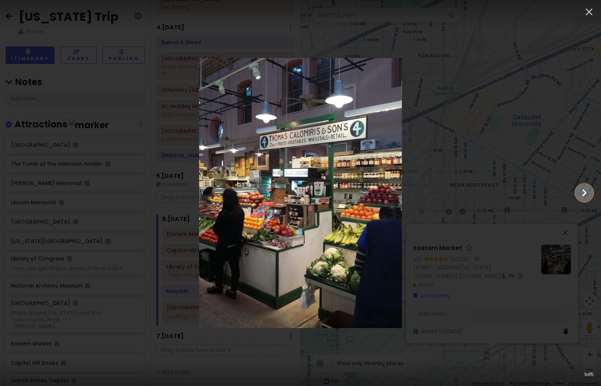
click at [587, 192] on icon "Show slide 2 of 5" at bounding box center [584, 193] width 14 height 18
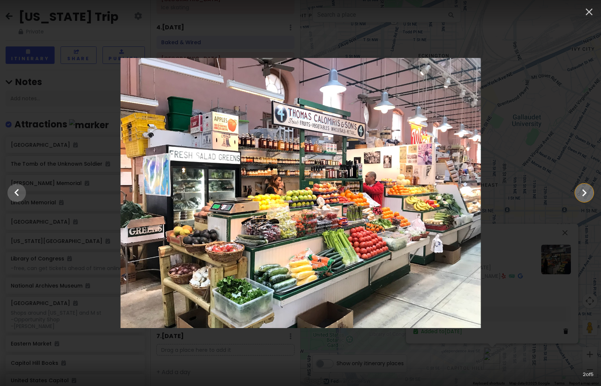
click at [587, 192] on icon "Show slide 3 of 5" at bounding box center [584, 193] width 14 height 18
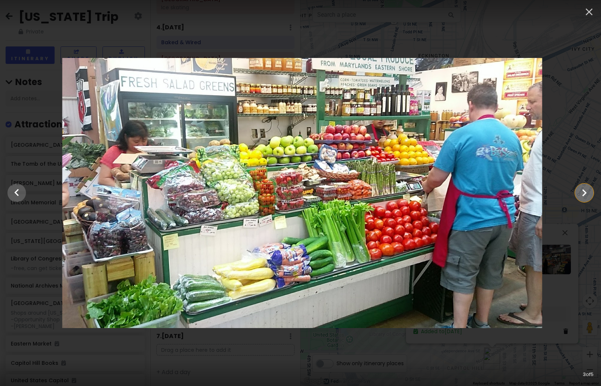
click at [587, 192] on icon "Show slide 4 of 5" at bounding box center [584, 193] width 14 height 18
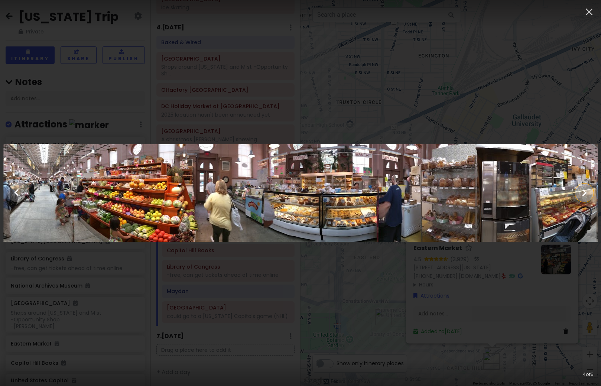
click at [587, 192] on icon "Show slide 5 of 5" at bounding box center [584, 193] width 14 height 18
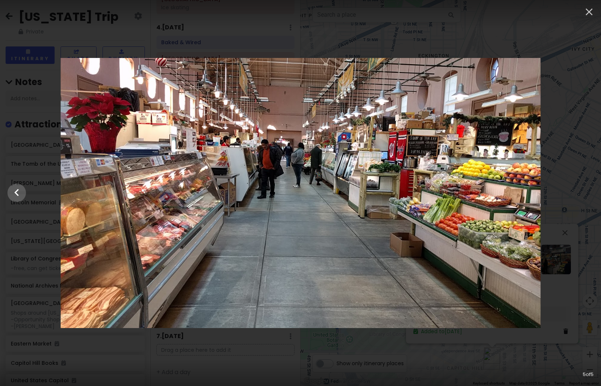
click at [587, 192] on div at bounding box center [300, 193] width 601 height 270
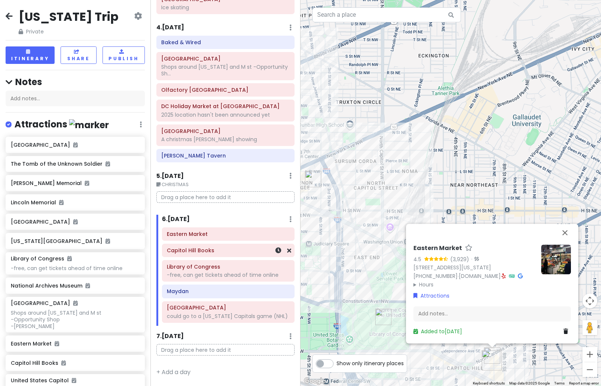
click at [212, 248] on div "Capitol Hill Books" at bounding box center [228, 250] width 123 height 10
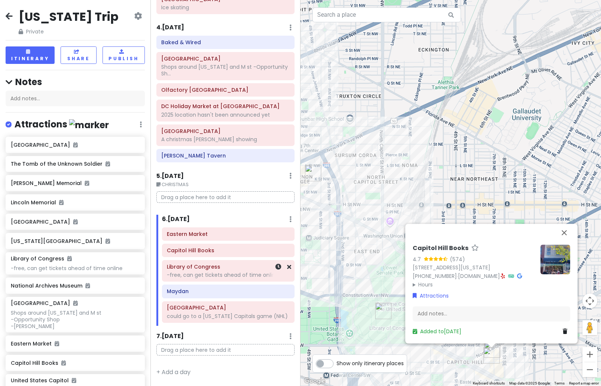
click at [215, 272] on div "-free, can get tickets ahead of time online" at bounding box center [228, 275] width 123 height 7
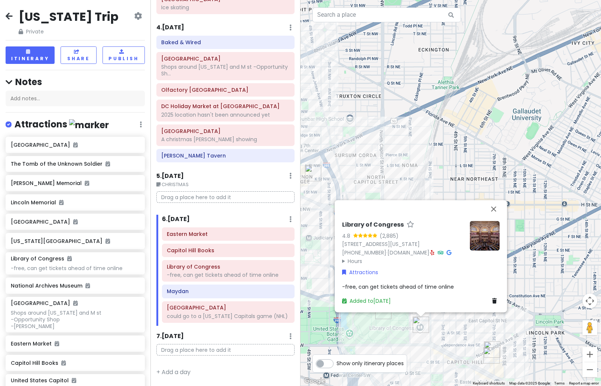
click at [368, 166] on div "Library of Congress 4.8 (2,885) [STREET_ADDRESS][US_STATE] [PHONE_NUMBER] · [DO…" at bounding box center [451, 193] width 301 height 386
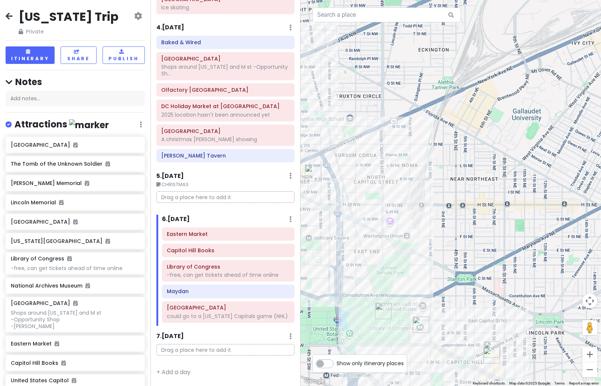
click at [420, 327] on img "Library of Congress" at bounding box center [421, 325] width 16 height 16
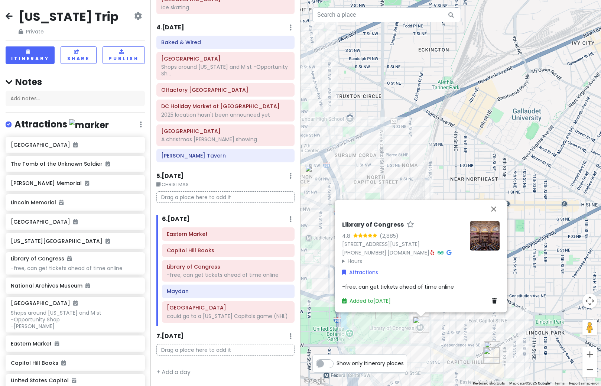
click at [482, 232] on img at bounding box center [485, 236] width 30 height 30
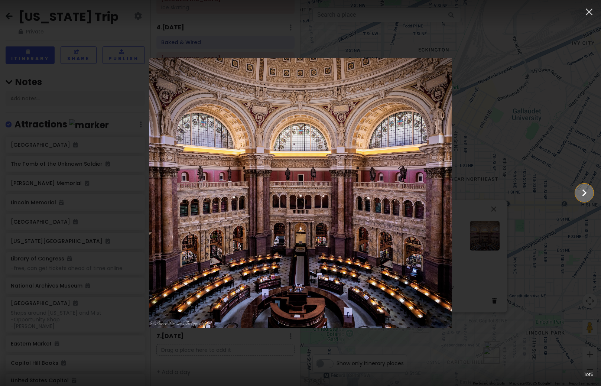
click at [588, 194] on icon "Show slide 2 of 5" at bounding box center [584, 193] width 14 height 18
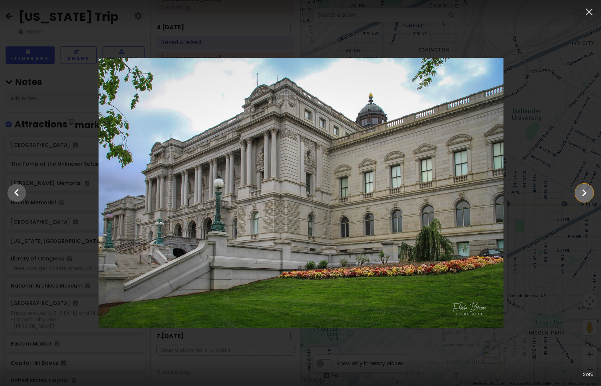
click at [588, 194] on icon "Show slide 3 of 5" at bounding box center [584, 193] width 14 height 18
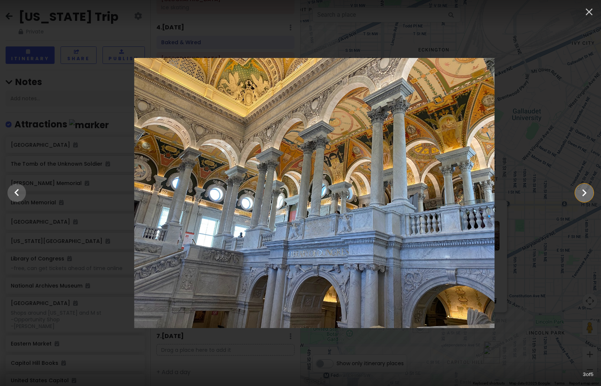
click at [588, 194] on icon "Show slide 4 of 5" at bounding box center [584, 193] width 14 height 18
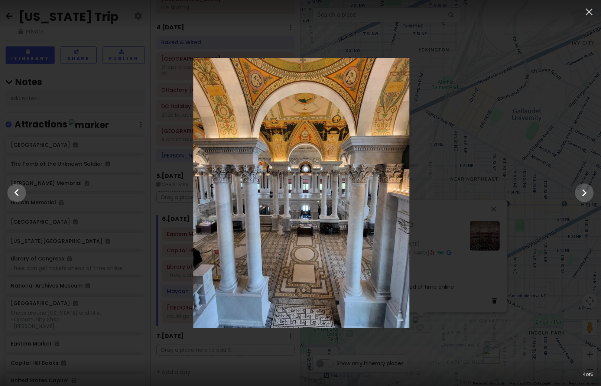
click at [550, 169] on div at bounding box center [301, 193] width 601 height 270
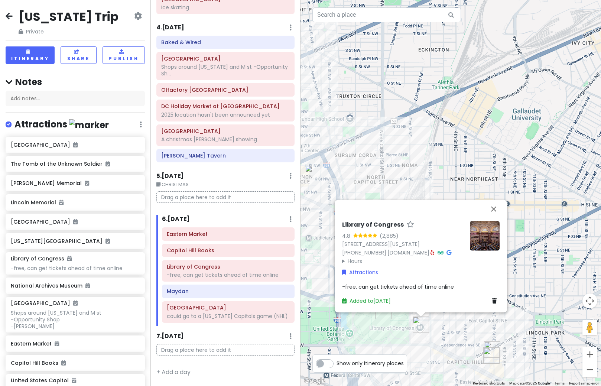
click at [454, 168] on div "Library of Congress 4.8 (2,885) [STREET_ADDRESS][US_STATE] [PHONE_NUMBER] · [DO…" at bounding box center [451, 193] width 301 height 386
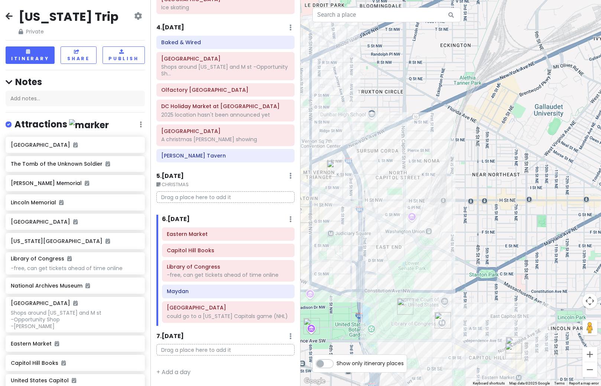
drag, startPoint x: 411, startPoint y: 191, endPoint x: 512, endPoint y: 179, distance: 102.6
click at [512, 179] on div at bounding box center [451, 193] width 301 height 386
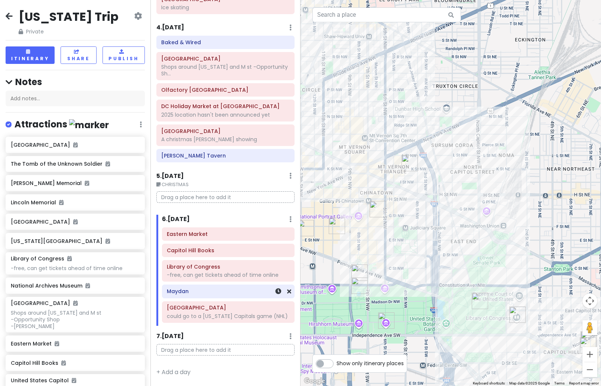
click at [175, 291] on div "Maydan" at bounding box center [228, 291] width 132 height 13
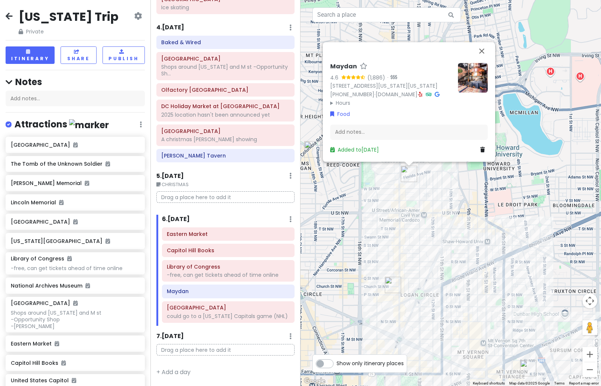
click at [475, 63] on img at bounding box center [473, 78] width 30 height 30
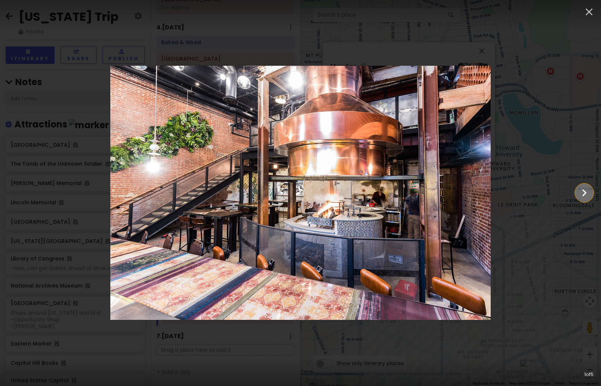
click at [576, 194] on button "Show slide 2 of 5" at bounding box center [584, 193] width 19 height 19
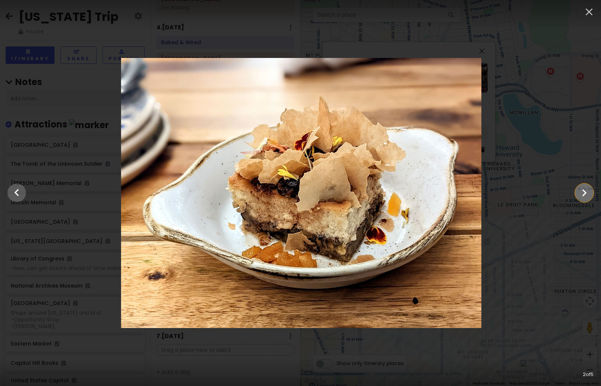
click at [576, 194] on button "Show slide 3 of 5" at bounding box center [584, 193] width 19 height 19
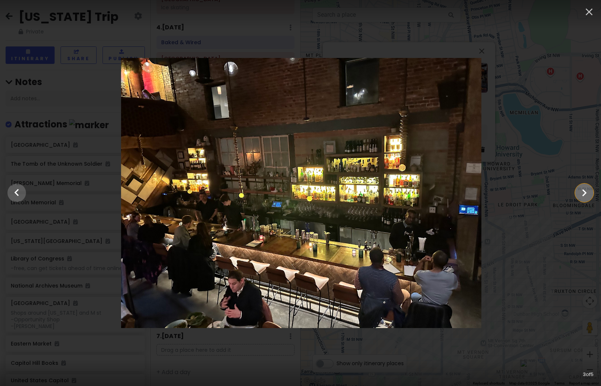
click at [576, 194] on button "Show slide 4 of 5" at bounding box center [584, 193] width 19 height 19
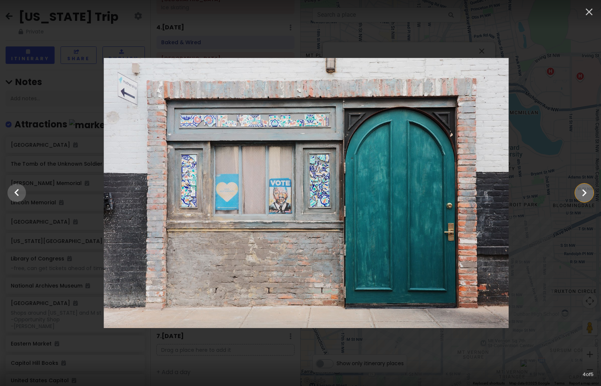
click at [576, 194] on button "Show slide 5 of 5" at bounding box center [584, 193] width 19 height 19
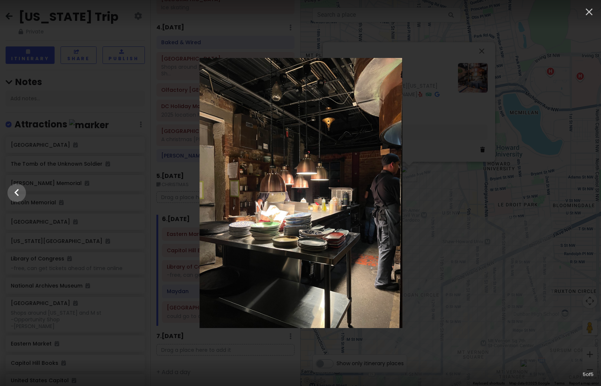
click at [576, 194] on div at bounding box center [300, 193] width 601 height 270
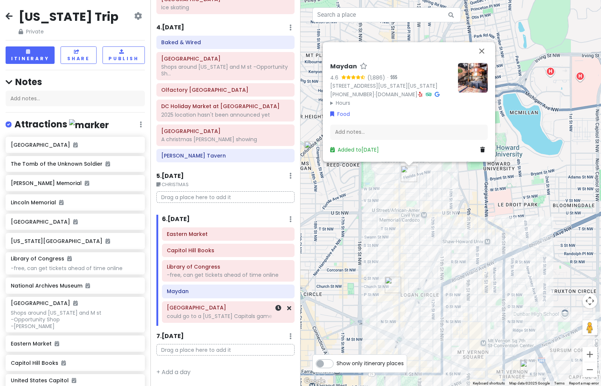
click at [207, 313] on div "could go to a [US_STATE] Capitals game (NHL)" at bounding box center [228, 316] width 123 height 7
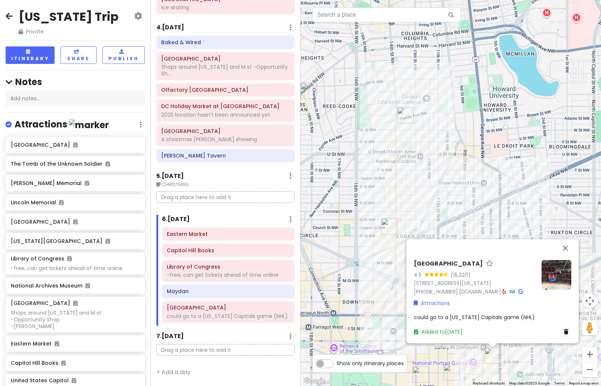
click at [183, 350] on p "Drag a place here to add it" at bounding box center [225, 350] width 139 height 12
click at [177, 338] on h6 "7 . [DATE]" at bounding box center [169, 337] width 27 height 8
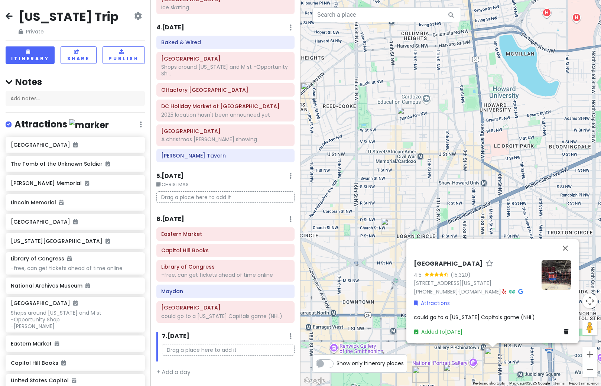
click at [289, 336] on icon at bounding box center [290, 336] width 2 height 6
click at [274, 305] on link "Add Day Notes" at bounding box center [267, 303] width 61 height 18
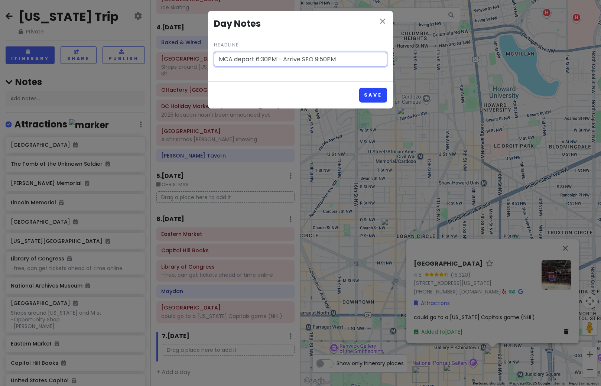
type input "MCA depart 6:30PM - Arrive SFO 9:50PM"
click at [372, 98] on button "Save" at bounding box center [373, 95] width 28 height 14
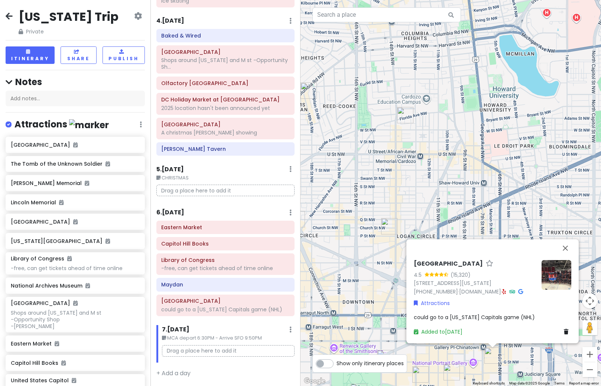
click at [209, 342] on small "MCA depart 6:30PM - Arrive SFO 9:50PM" at bounding box center [228, 337] width 133 height 7
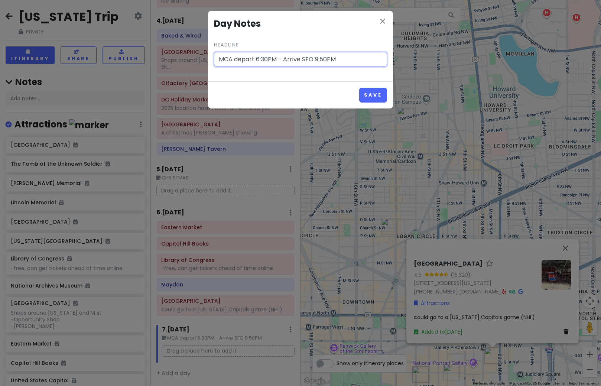
click at [223, 60] on input "MCA depart 6:30PM - Arrive SFO 9:50PM" at bounding box center [300, 59] width 173 height 15
click at [321, 59] on input "DCA depart 6:30PM - Arrive SFO 9:50PM" at bounding box center [300, 59] width 173 height 15
type input "DCA depart 6:30PM - Arrive SFO 9:40PM"
click at [366, 100] on button "Save" at bounding box center [373, 95] width 28 height 14
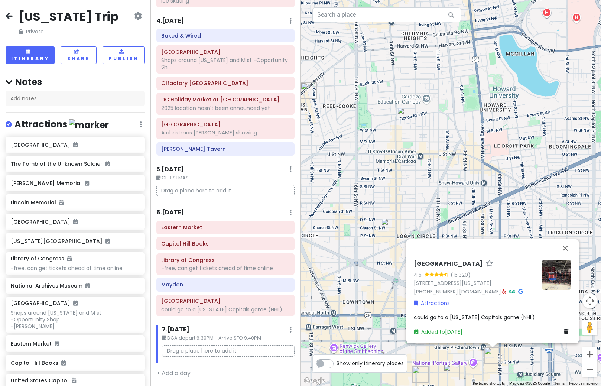
click at [187, 342] on small "DCA depart 6:30PM - Arrive SFO 9:40PM" at bounding box center [228, 337] width 133 height 7
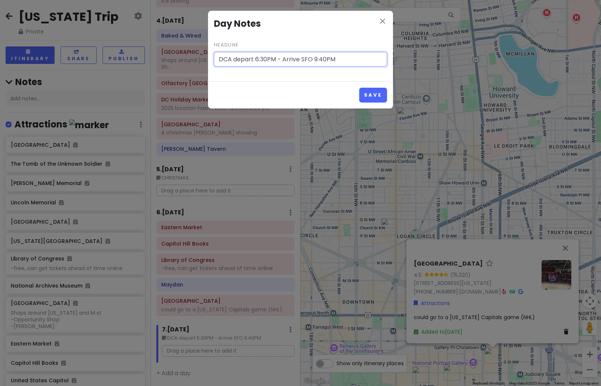
click at [267, 58] on input "DCA depart 6:30PM - Arrive SFO 9:40PM" at bounding box center [300, 59] width 173 height 15
type input "DCA depart 6:35PM - Arrive SFO 9:40PM"
click at [373, 94] on button "Save" at bounding box center [373, 95] width 28 height 14
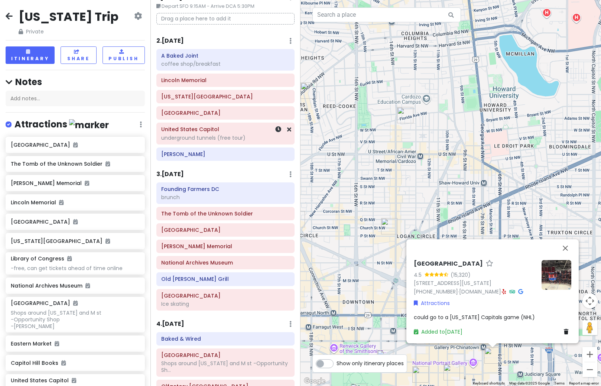
scroll to position [0, 0]
